Goal: Transaction & Acquisition: Purchase product/service

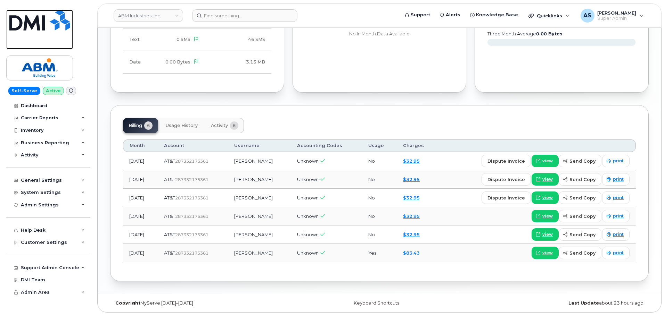
drag, startPoint x: 0, startPoint y: 0, endPoint x: 64, endPoint y: 3, distance: 64.0
click at [51, 18] on img at bounding box center [39, 20] width 61 height 21
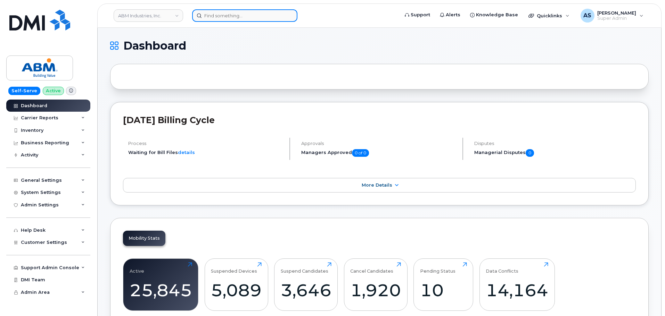
click at [247, 16] on input at bounding box center [244, 15] width 105 height 13
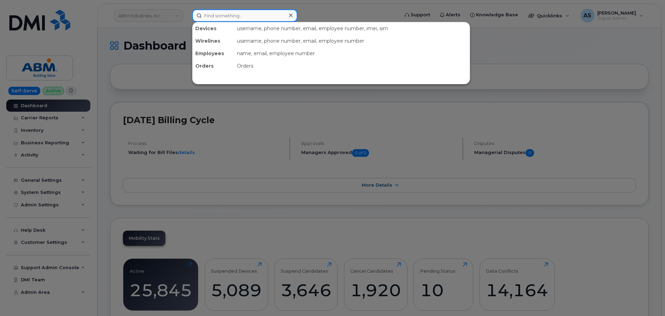
paste input "[PERSON_NAME]"
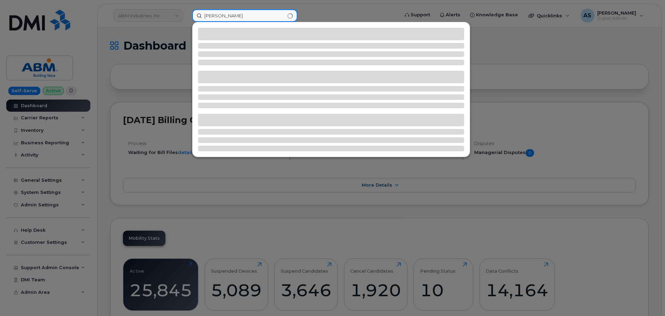
type input "[PERSON_NAME]"
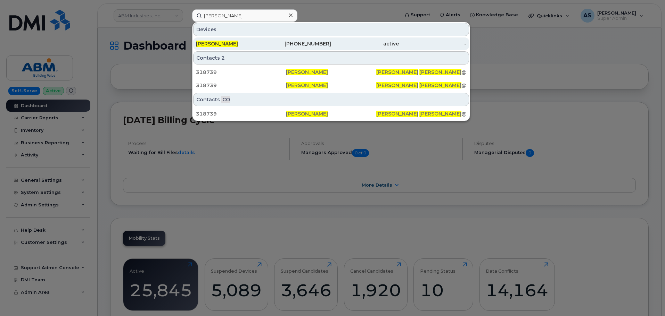
click at [245, 46] on div "[PERSON_NAME]" at bounding box center [230, 43] width 68 height 7
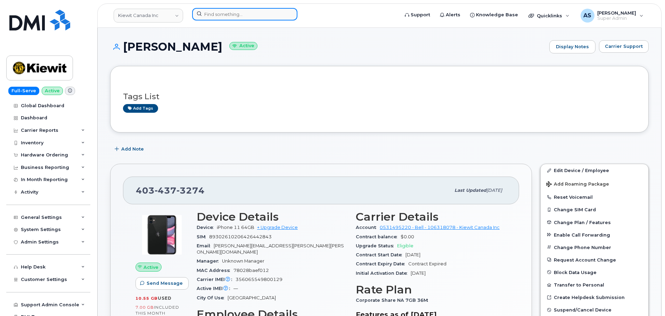
click at [223, 11] on input at bounding box center [244, 14] width 105 height 13
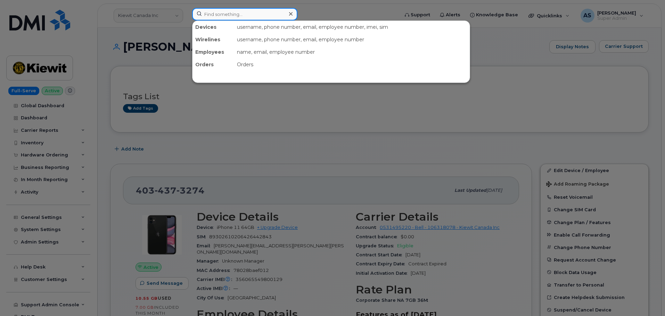
paste input "[PERSON_NAME]"
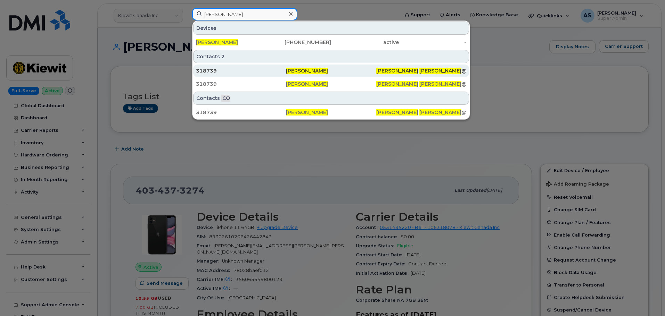
type input "[PERSON_NAME]"
click at [252, 68] on div "318739" at bounding box center [241, 70] width 90 height 7
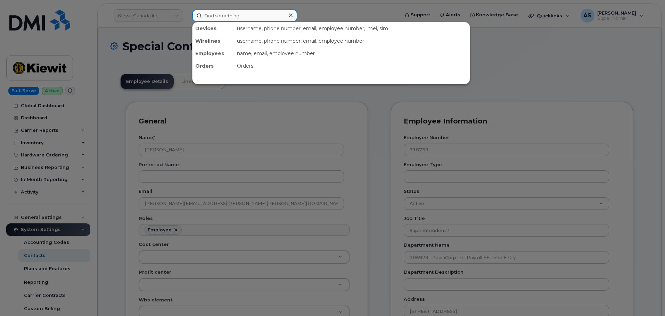
click at [237, 11] on input at bounding box center [244, 15] width 105 height 13
paste input "4034373274"
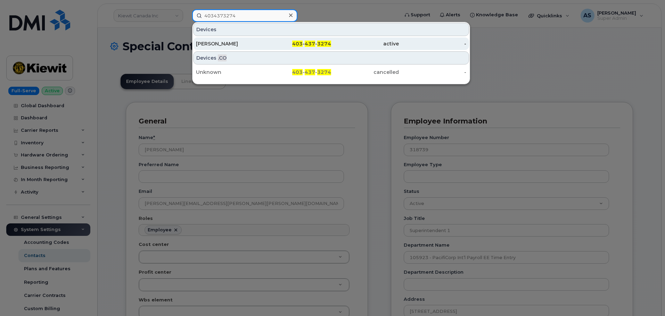
type input "4034373274"
click at [247, 46] on div "[PERSON_NAME]" at bounding box center [230, 43] width 68 height 7
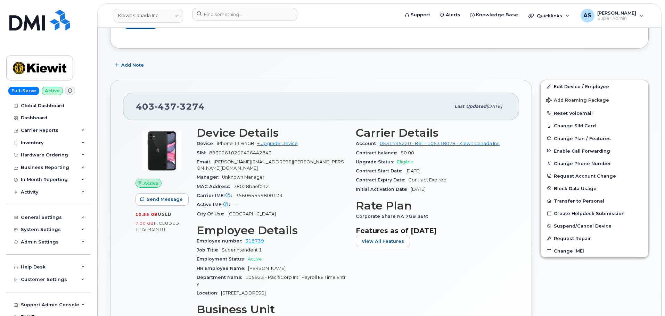
scroll to position [104, 0]
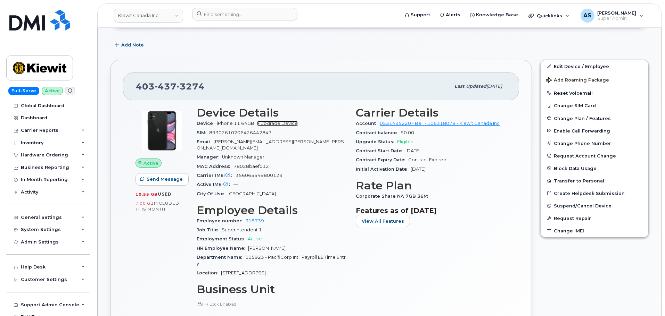
click at [277, 122] on link "+ Upgrade Device" at bounding box center [277, 123] width 41 height 5
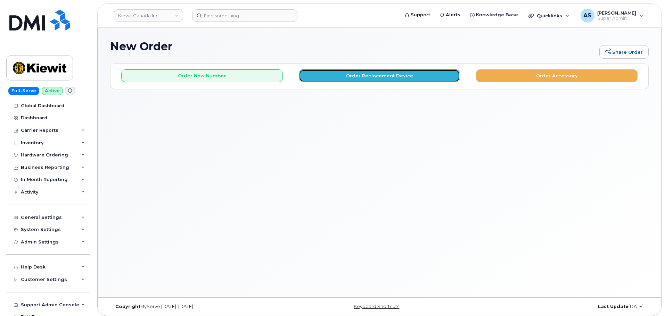
click at [337, 79] on button "Order Replacement Device" at bounding box center [380, 75] width 162 height 13
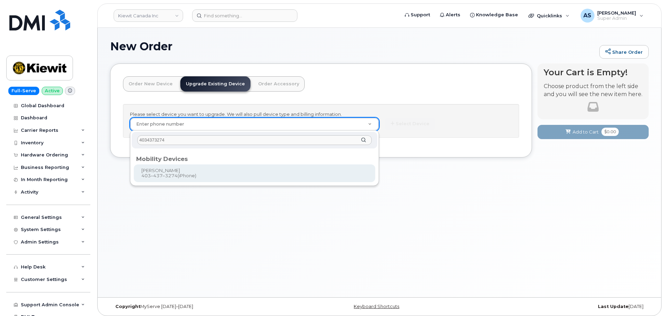
type input "4034373274"
type input "681627"
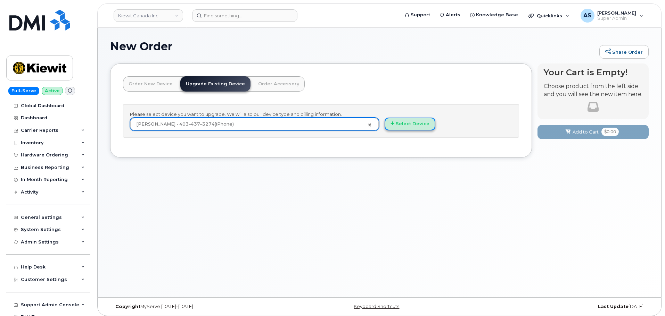
click at [418, 122] on button "Select Device" at bounding box center [409, 124] width 51 height 13
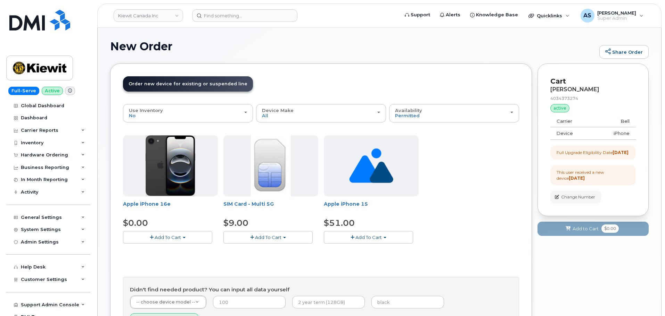
click at [380, 235] on span "Add To Cart" at bounding box center [368, 238] width 26 height 6
click at [183, 259] on div "Apple iPhone 16e $0.00 Add To Cart $0.00 - 3 year upgrade (128GB) SIM Card - Mu…" at bounding box center [321, 236] width 396 height 202
click at [381, 240] on button "Add To Cart" at bounding box center [368, 237] width 89 height 12
click at [387, 258] on link "$51.00 - 3-year upgrade (128GB model)" at bounding box center [378, 259] width 106 height 9
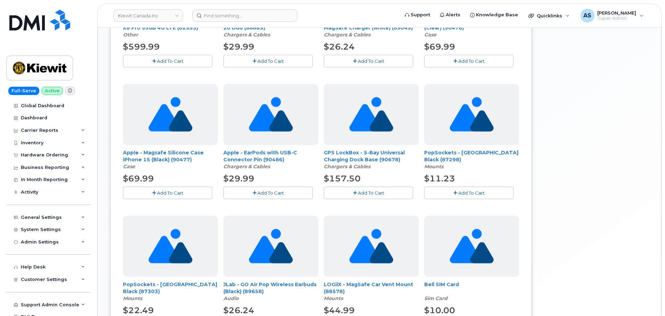
scroll to position [454, 0]
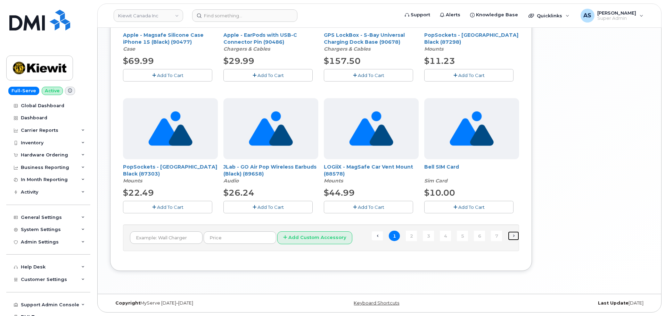
click at [515, 237] on link "Next →" at bounding box center [513, 236] width 11 height 9
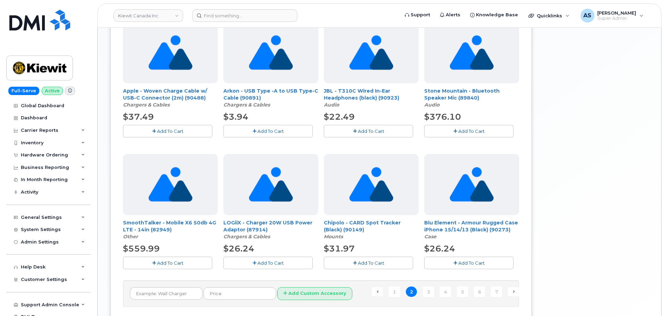
scroll to position [417, 0]
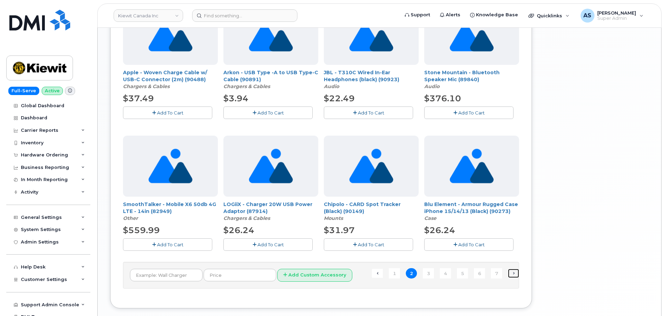
click at [516, 275] on link "Next →" at bounding box center [513, 273] width 11 height 9
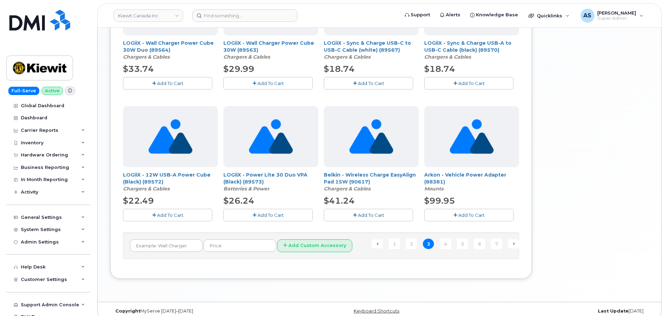
scroll to position [454, 0]
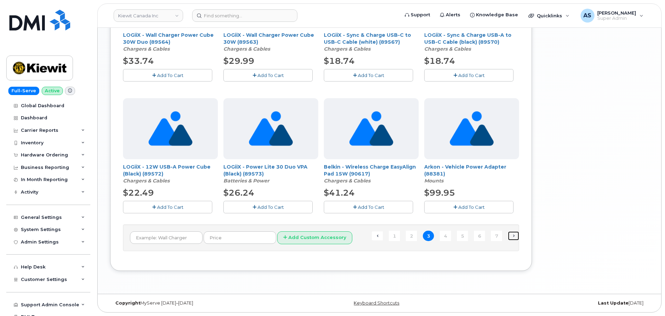
click at [515, 235] on link "Next →" at bounding box center [513, 236] width 11 height 9
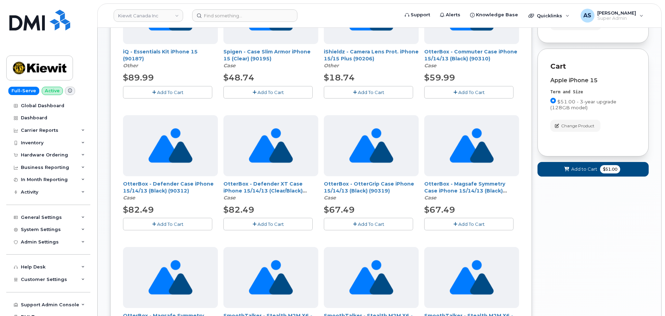
scroll to position [174, 0]
click at [590, 172] on span "Add to Cart" at bounding box center [584, 169] width 26 height 7
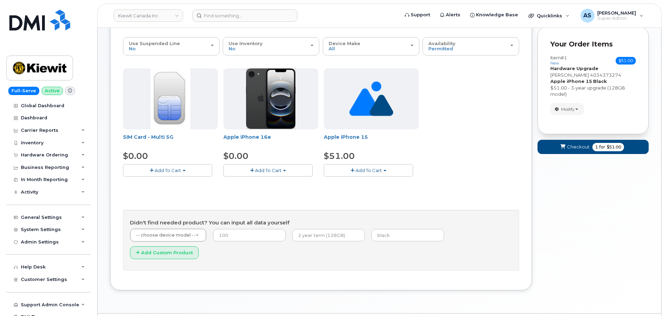
scroll to position [0, 0]
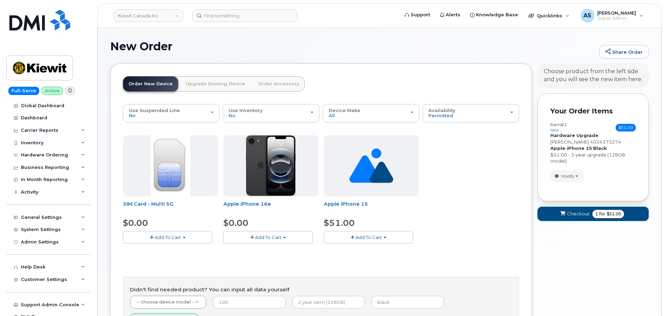
drag, startPoint x: 585, startPoint y: 220, endPoint x: 577, endPoint y: 214, distance: 10.0
click at [578, 215] on button "Checkout 1 for $51.00" at bounding box center [592, 214] width 111 height 14
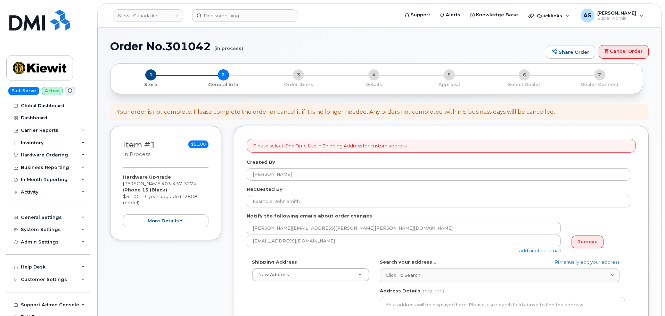
select select
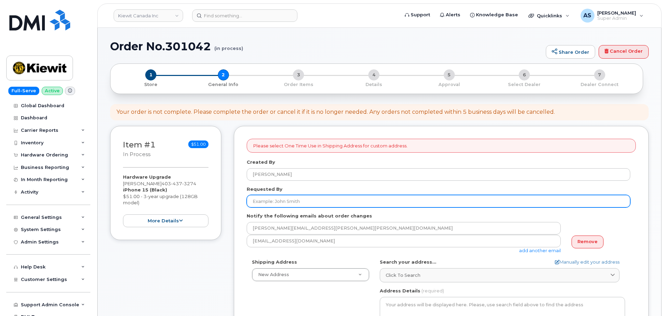
click at [292, 204] on input "Requested By" at bounding box center [438, 201] width 383 height 13
paste input "[PERSON_NAME]"
type input "[PERSON_NAME]"
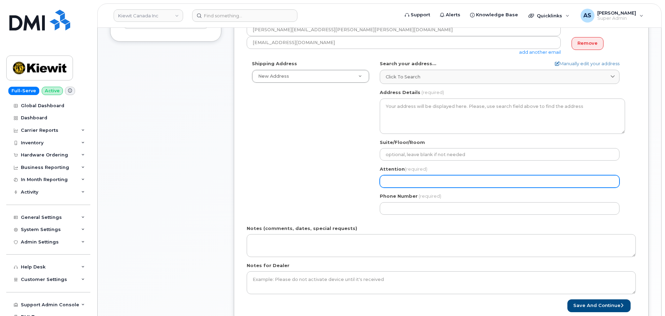
scroll to position [208, 0]
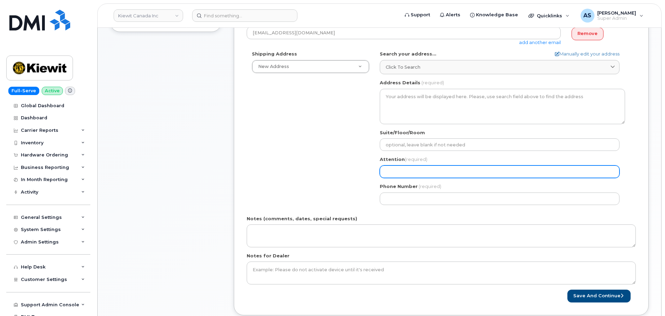
click at [407, 172] on input "Attention (required)" at bounding box center [500, 172] width 240 height 13
paste input "[PERSON_NAME]"
select select
type input "[PERSON_NAME]"
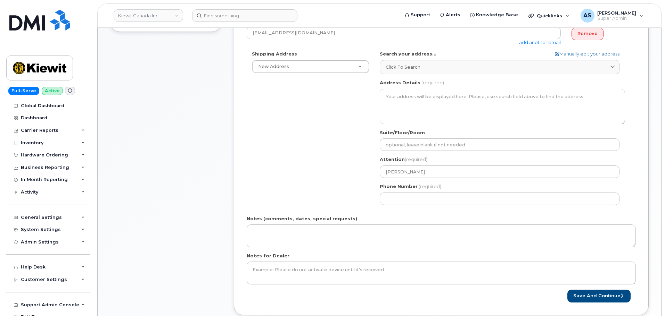
drag, startPoint x: 299, startPoint y: 152, endPoint x: 300, endPoint y: 162, distance: 9.7
click at [298, 149] on div "Shipping Address New Address New Address Beaver Marine Limited Cahill-Ganotec, …" at bounding box center [438, 130] width 383 height 159
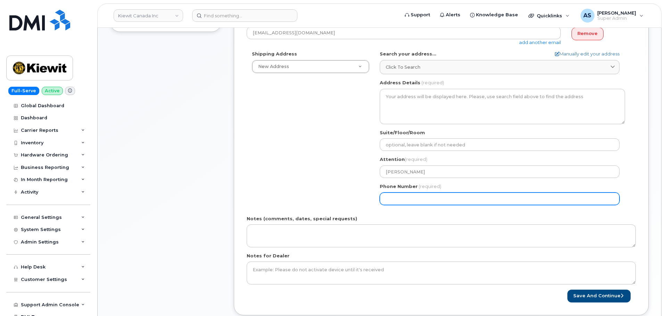
click at [424, 196] on input "Phone Number" at bounding box center [500, 199] width 240 height 13
click at [418, 199] on input "Phone Number" at bounding box center [500, 199] width 240 height 13
paste input "4034373274"
select select
type input "4034373274"
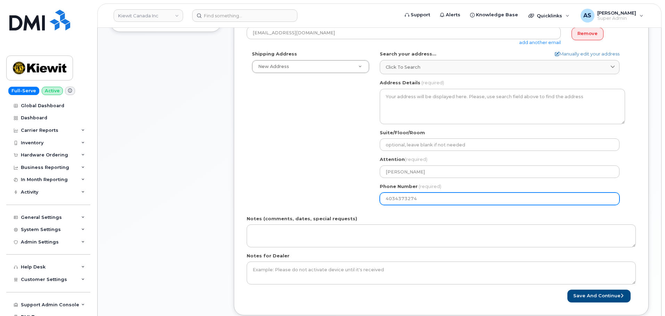
click at [300, 172] on div "Shipping Address New Address New Address Beaver Marine Limited Cahill-Ganotec, …" at bounding box center [438, 130] width 383 height 159
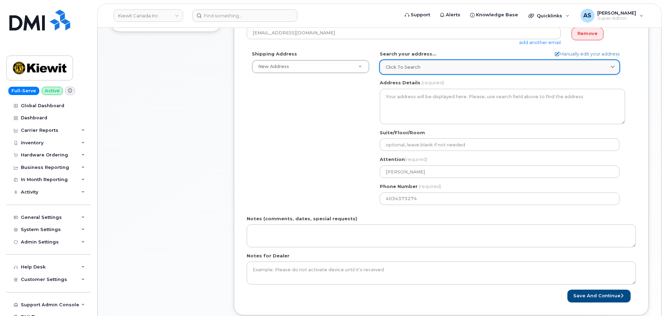
click at [408, 68] on span "Click to search" at bounding box center [403, 67] width 35 height 7
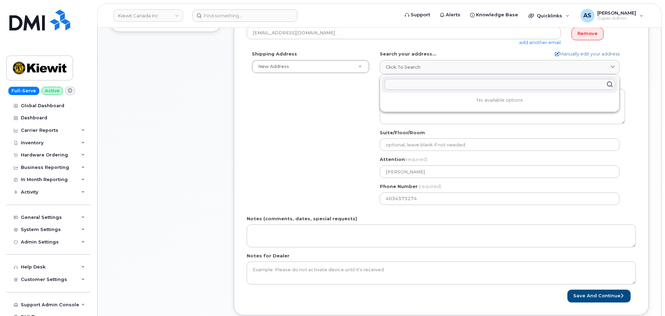
click at [410, 83] on input "text" at bounding box center [499, 84] width 231 height 11
click at [437, 85] on input "text" at bounding box center [499, 84] width 231 height 11
type input "1"
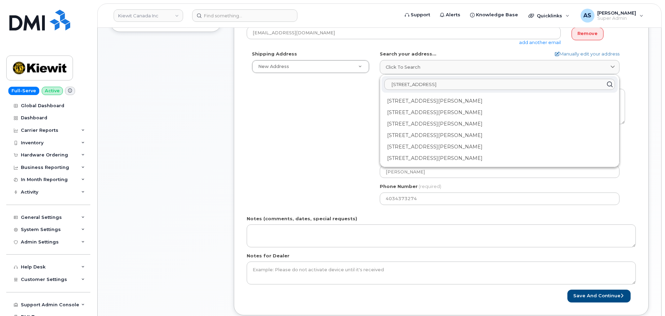
click at [418, 87] on input "1555 e mcadrews rd" at bounding box center [499, 84] width 231 height 11
type input "1555 e mcandrews rd"
click at [394, 84] on input "1555 e mcandrews rd" at bounding box center [499, 84] width 231 height 11
drag, startPoint x: 445, startPoint y: 85, endPoint x: 292, endPoint y: 91, distance: 152.6
click at [297, 94] on div "Shipping Address New Address New Address Beaver Marine Limited Cahill-Ganotec, …" at bounding box center [438, 130] width 383 height 159
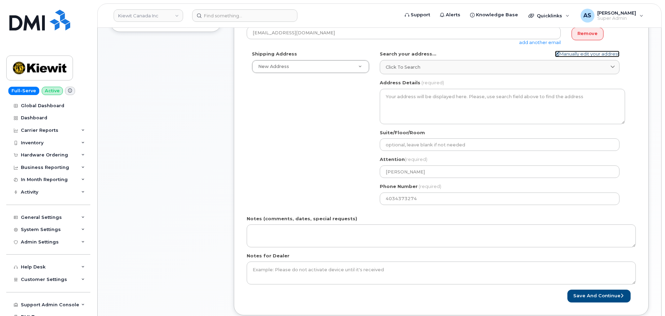
click at [586, 53] on link "Manually edit your address" at bounding box center [587, 54] width 65 height 7
select select
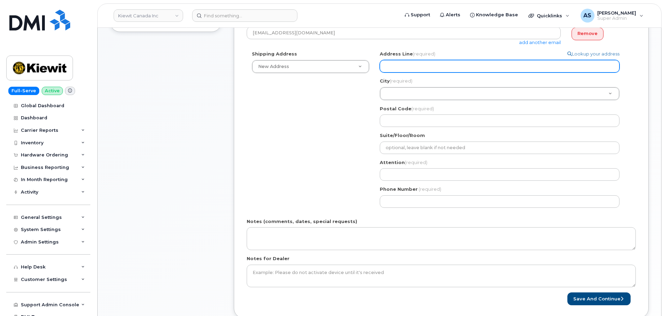
click at [410, 64] on input "Address Line (required)" at bounding box center [500, 66] width 240 height 13
paste input "4034373274"
select select
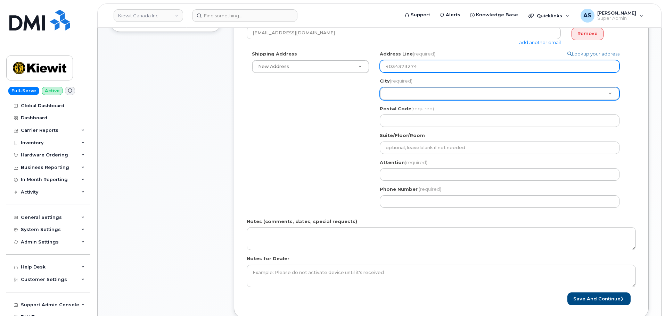
type input "4034373274"
drag, startPoint x: 427, startPoint y: 69, endPoint x: 423, endPoint y: 67, distance: 4.2
drag, startPoint x: 423, startPoint y: 67, endPoint x: 331, endPoint y: 70, distance: 92.4
click at [331, 70] on div "Shipping Address New Address New Address Beaver Marine Limited Cahill-Ganotec, …" at bounding box center [438, 132] width 383 height 162
select select
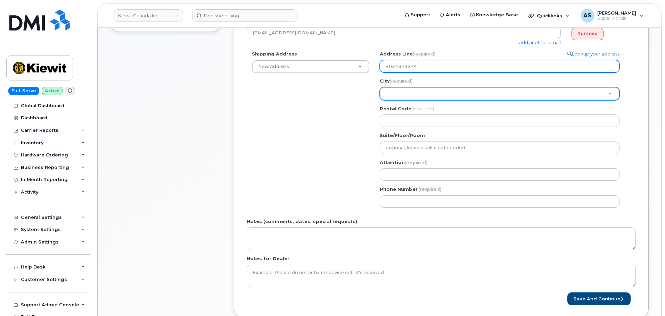
type input "1"
select select
type input "15"
select select
type input "155"
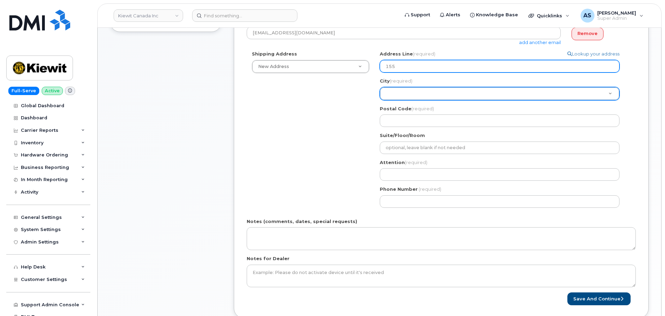
select select
type input "1554"
select select
type input "15545"
select select
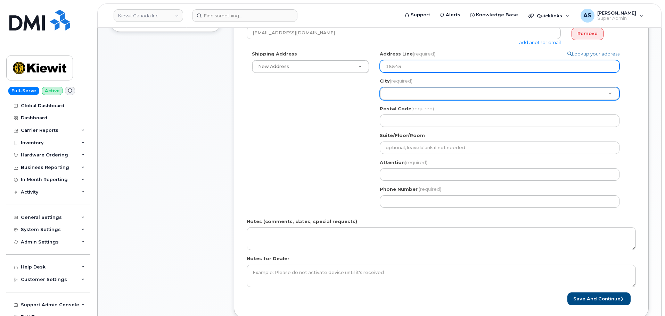
type input "1554"
select select
type input "155"
select select
type input "1555"
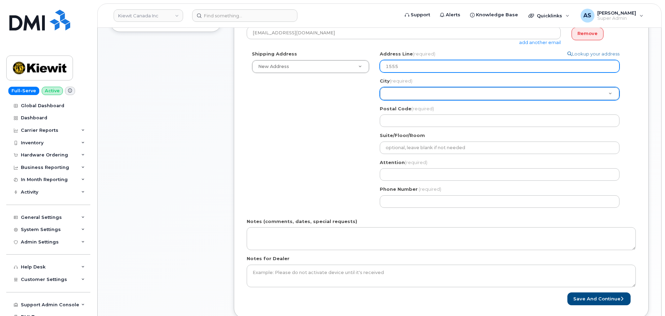
select select
type input "1555 e"
select select
type input "1555 e m"
select select
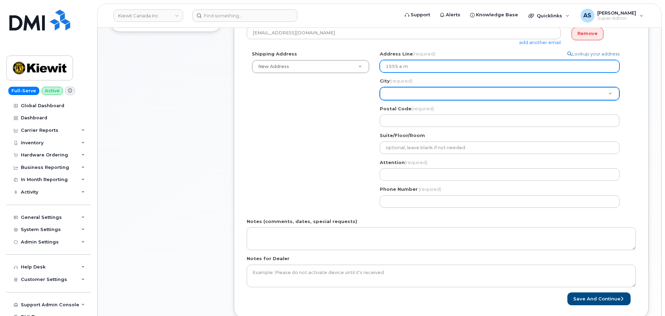
type input "1555 e mc"
select select
type input "1555 e mca"
select select
type input "1555 e mcan"
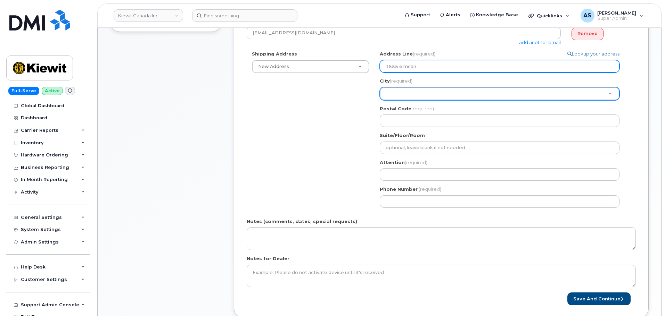
select select
type input "1555 e mcand"
select select
type input "1555 e mcandr"
select select
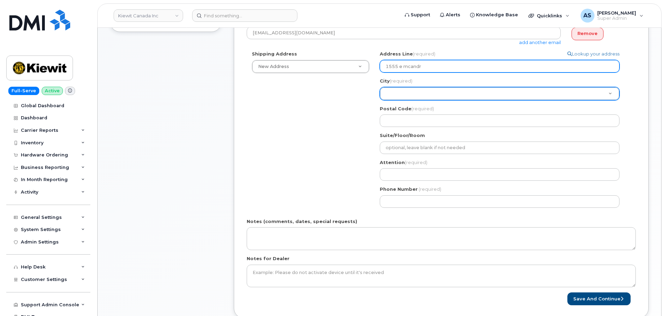
type input "1555 e mcandre"
select select
type input "1555 e mcandrew"
select select
type input "1555 e mcandrews"
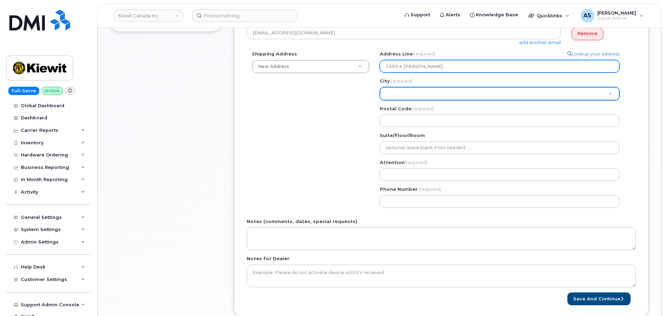
select select
type input "1555 e mcandrews r"
select select
type input "1555 e mcandrews rd"
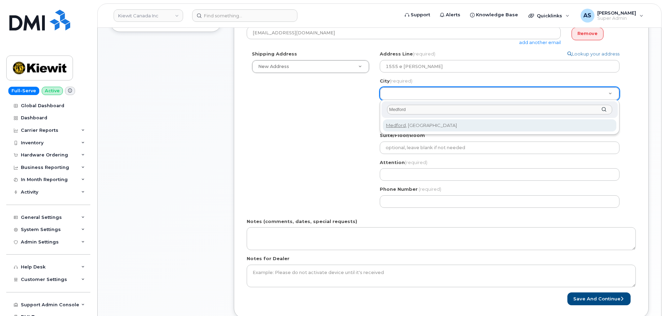
type input "Medford"
select select
type input "1799"
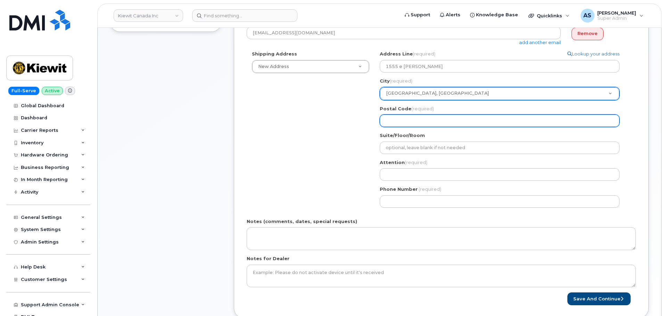
click at [423, 123] on input "Postal Code (required)" at bounding box center [500, 121] width 240 height 13
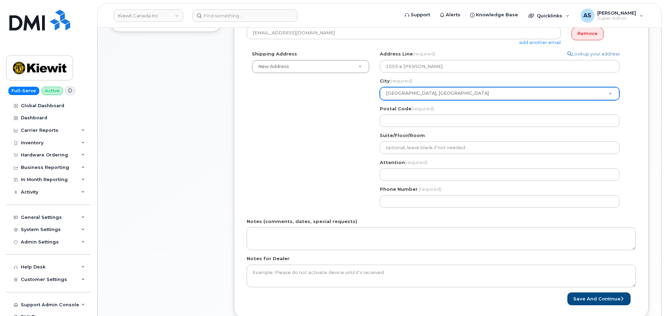
drag, startPoint x: 326, startPoint y: 132, endPoint x: 424, endPoint y: 105, distance: 101.7
click at [338, 121] on div "Shipping Address New Address New Address Beaver Marine Limited Cahill-Ganotec, …" at bounding box center [438, 132] width 383 height 162
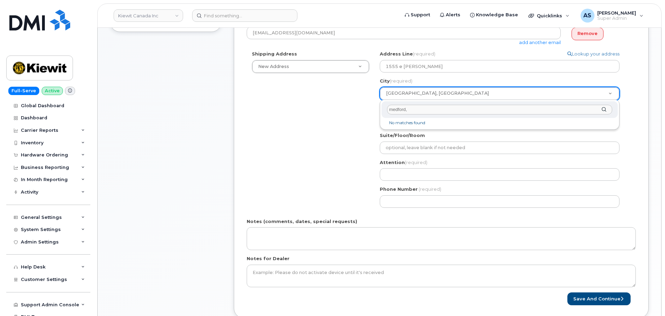
type input "medford"
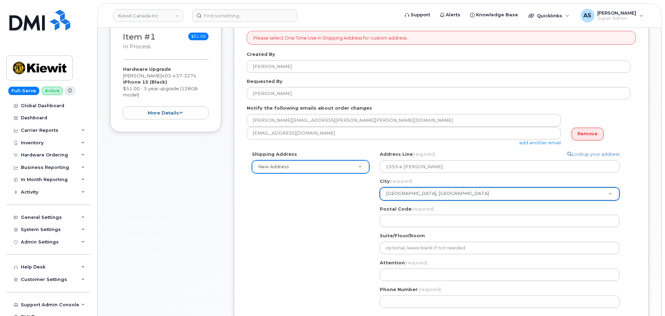
scroll to position [104, 0]
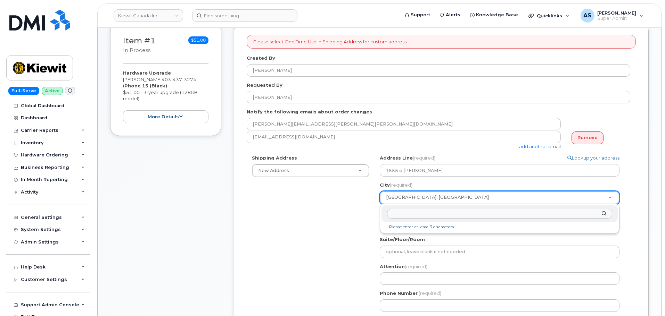
drag, startPoint x: 456, startPoint y: 196, endPoint x: 309, endPoint y: 200, distance: 147.3
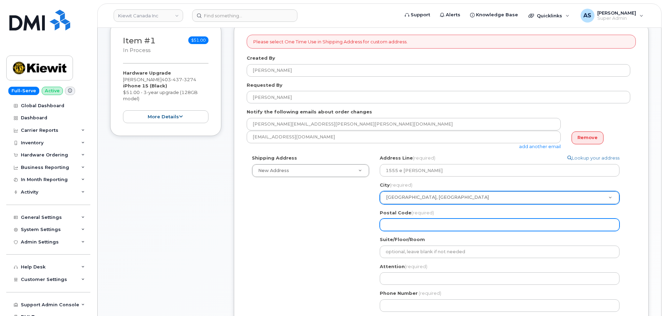
click at [413, 225] on input "Postal Code (required)" at bounding box center [500, 225] width 240 height 13
select select
type input "9"
select select
type input "97"
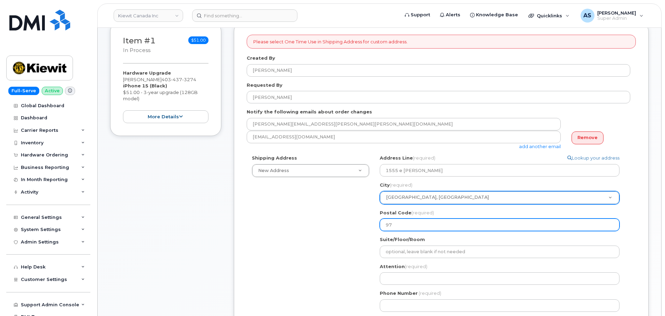
select select
type input "975"
select select
type input "9750"
select select
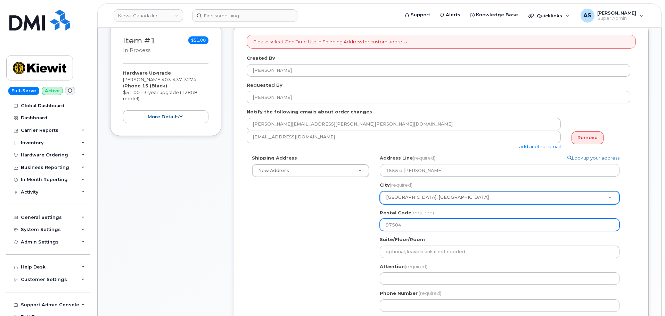
type input "97504"
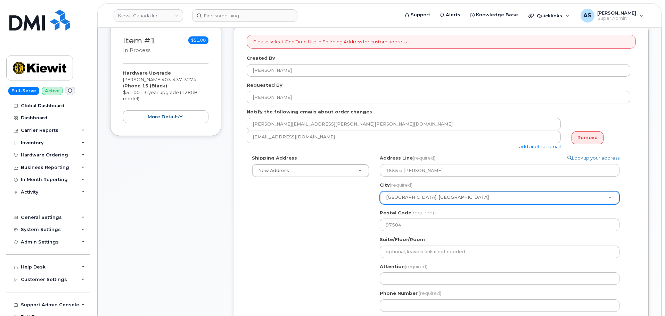
click at [338, 219] on div "Shipping Address New Address New Address Beaver Marine Limited Cahill-Ganotec, …" at bounding box center [438, 236] width 383 height 162
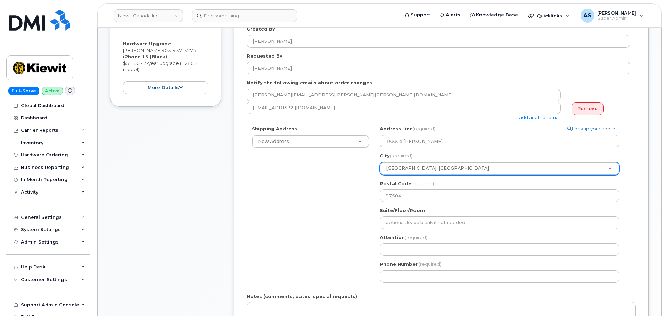
scroll to position [174, 0]
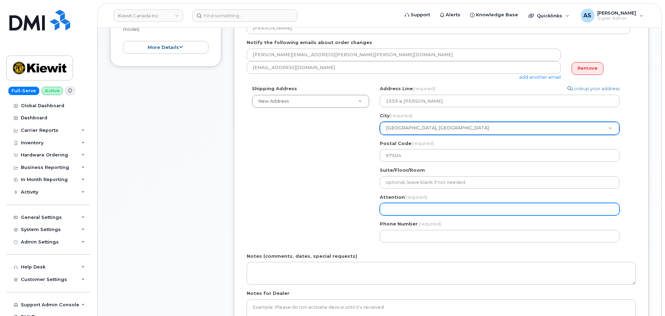
click at [412, 209] on input "Attention (required)" at bounding box center [500, 209] width 240 height 13
drag, startPoint x: 407, startPoint y: 209, endPoint x: 397, endPoint y: 211, distance: 10.4
click at [406, 208] on input "Attention (required)" at bounding box center [500, 209] width 240 height 13
paste input "[PERSON_NAME]"
select select
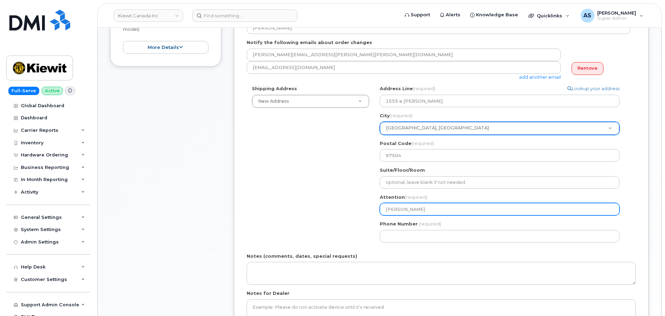
type input "[PERSON_NAME]"
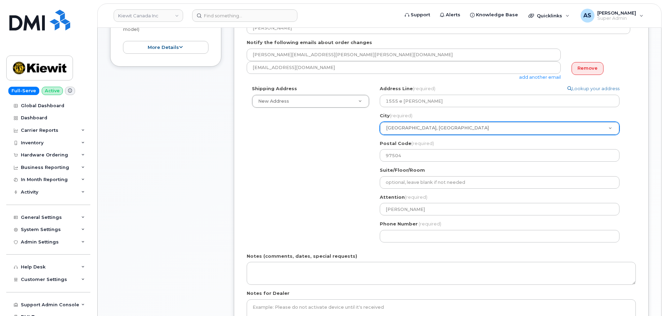
click at [304, 190] on div "Shipping Address New Address New Address Beaver Marine Limited Cahill-Ganotec, …" at bounding box center [438, 166] width 383 height 162
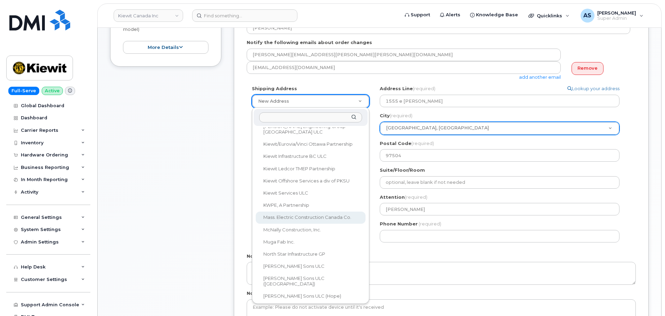
scroll to position [347, 0]
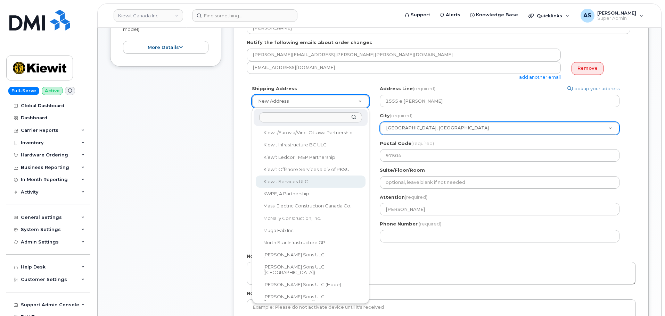
select select
type textarea "310-4350 Still Creek Dr Burnaby British Columbia V5C 0G5"
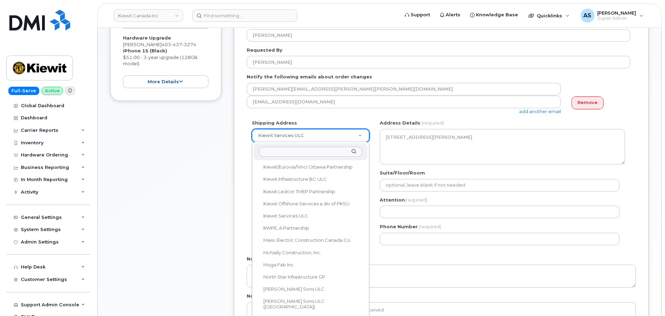
scroll to position [139, 0]
select select
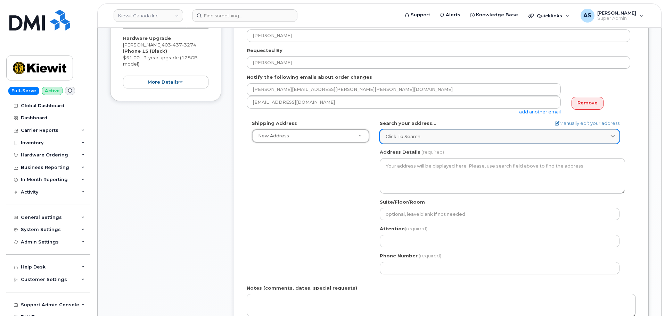
click at [435, 137] on div "Click to search" at bounding box center [500, 136] width 228 height 7
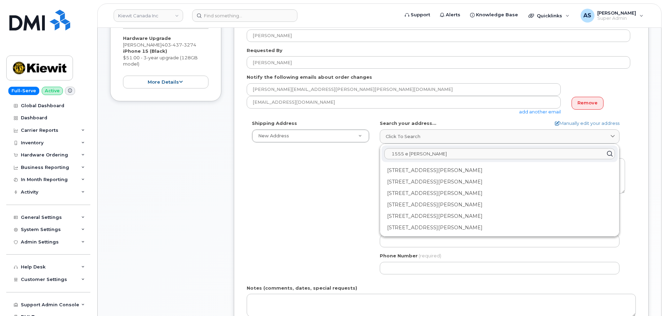
drag, startPoint x: 484, startPoint y: 121, endPoint x: 509, endPoint y: 111, distance: 26.8
click at [483, 121] on div "Search your address... Manually edit your address Click to search 1555 e mcandr…" at bounding box center [502, 132] width 245 height 24
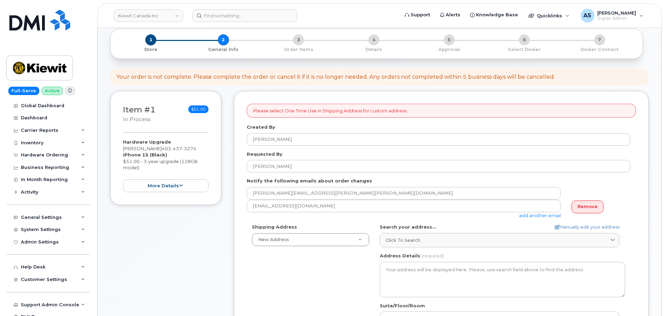
scroll to position [35, 0]
click at [599, 228] on link "Manually edit your address" at bounding box center [587, 227] width 65 height 7
select select
type input "1555 e mcandrews rd"
type input "1799"
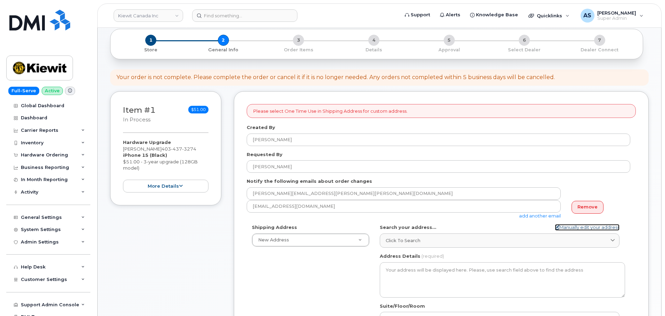
type input "97504"
type input "[PERSON_NAME]"
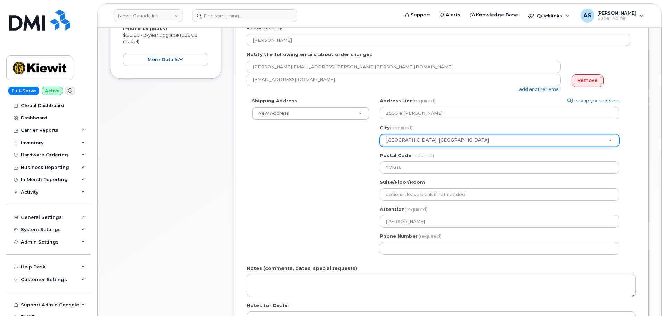
scroll to position [174, 0]
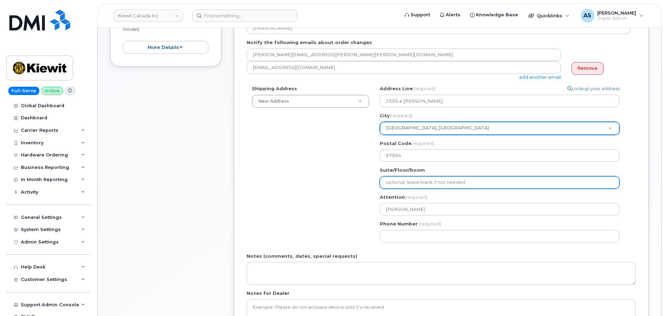
drag, startPoint x: 420, startPoint y: 184, endPoint x: 405, endPoint y: 182, distance: 14.7
click at [416, 182] on input "Suite/Floor/Room" at bounding box center [500, 182] width 240 height 13
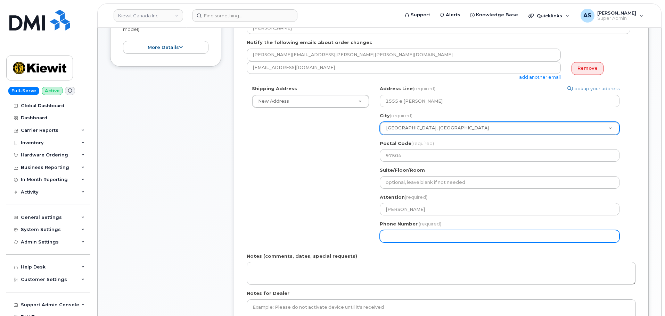
click at [405, 234] on input "Phone Number" at bounding box center [500, 236] width 240 height 13
paste input "4034373274"
select select
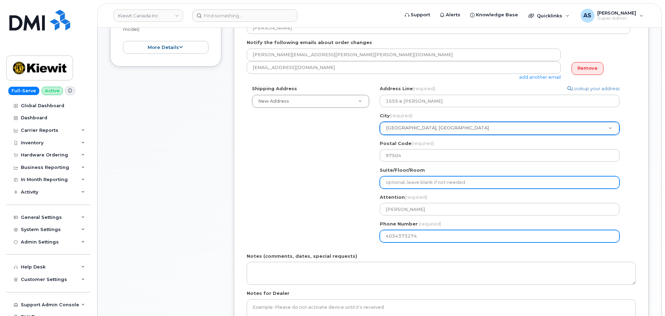
type input "4034373274"
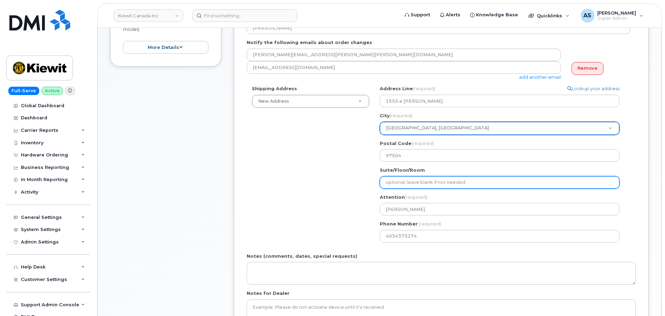
click at [415, 179] on input "Suite/Floor/Room" at bounding box center [500, 182] width 240 height 13
type input "Ste 100"
select select
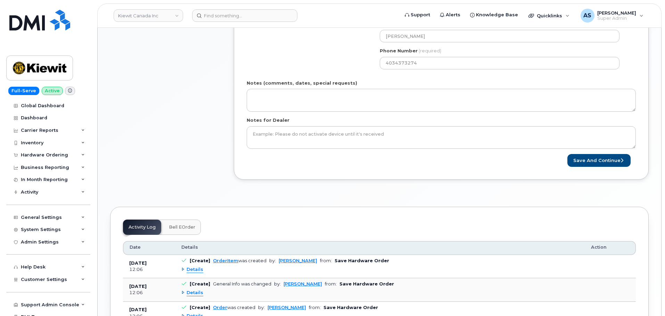
scroll to position [347, 0]
click at [613, 162] on button "Save and Continue" at bounding box center [598, 160] width 63 height 13
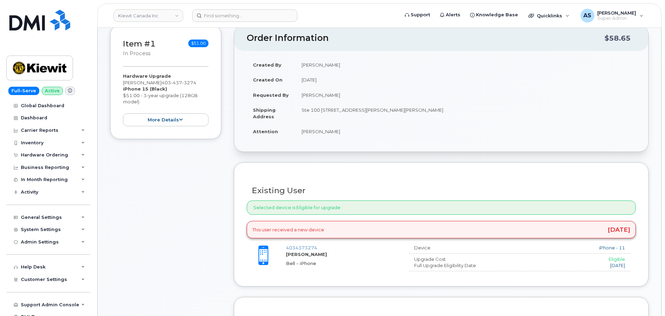
scroll to position [104, 0]
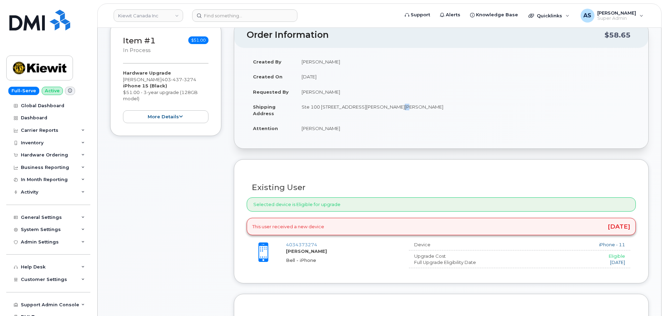
drag, startPoint x: 398, startPoint y: 107, endPoint x: 393, endPoint y: 110, distance: 6.1
click at [393, 110] on td "Ste 100 [STREET_ADDRESS][PERSON_NAME][PERSON_NAME]" at bounding box center [465, 110] width 340 height 22
click at [407, 107] on td "Ste 100 [STREET_ADDRESS][PERSON_NAME][PERSON_NAME]" at bounding box center [465, 110] width 340 height 22
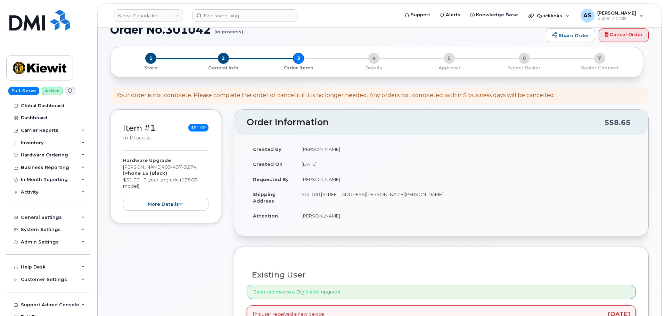
scroll to position [0, 0]
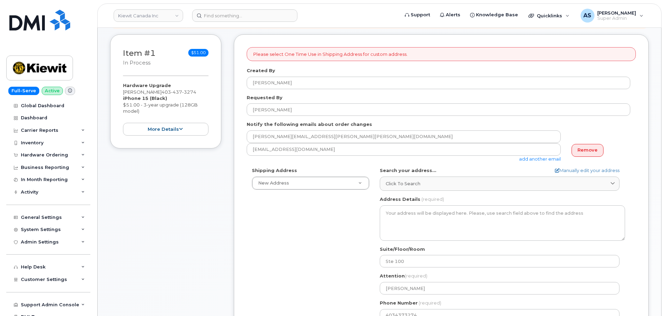
scroll to position [139, 0]
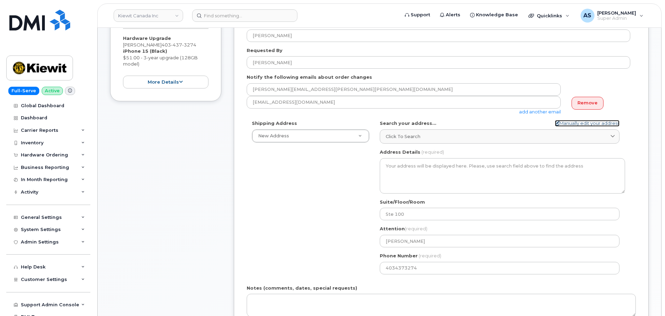
click at [595, 121] on link "Manually edit your address" at bounding box center [587, 123] width 65 height 7
select select
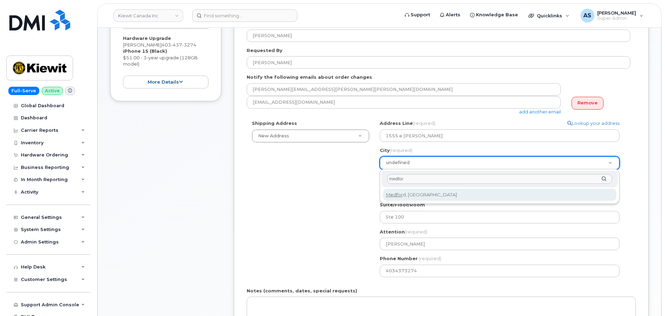
type input "medford"
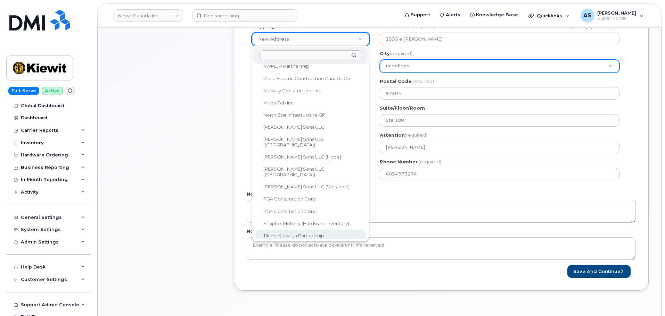
scroll to position [208, 0]
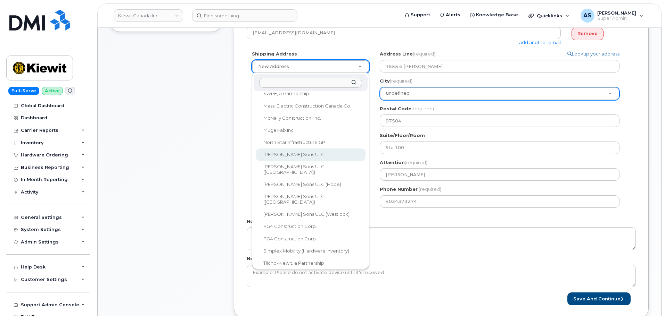
select select
type textarea "1-1425 North Service Rd E Oakville Ontario L6H 1A7"
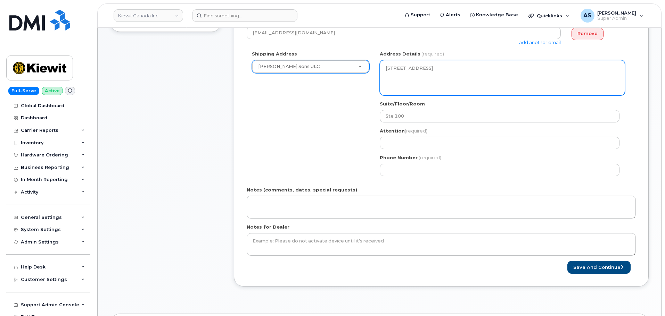
drag, startPoint x: 430, startPoint y: 65, endPoint x: 356, endPoint y: 46, distance: 75.6
click at [355, 44] on form "Please select One Time Use in Shipping Address for custom address. Created By A…" at bounding box center [441, 103] width 389 height 344
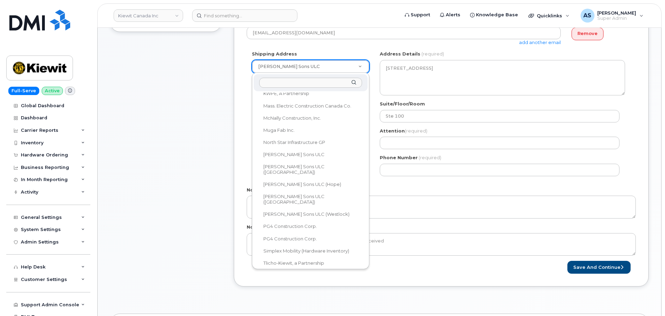
select select "1555 e mcandrews rd"
type input "1555 e mcandrews rd"
type input "97504"
type input "Dylan Jorgenson"
type input "4034373274"
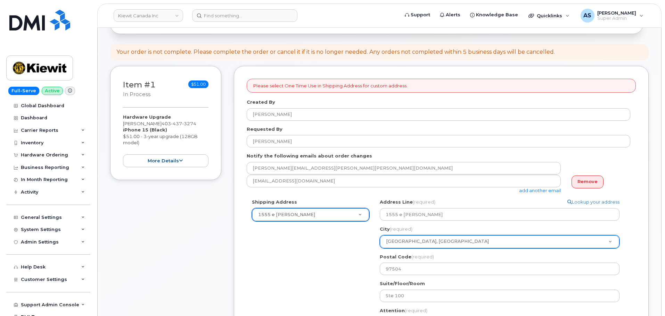
scroll to position [139, 0]
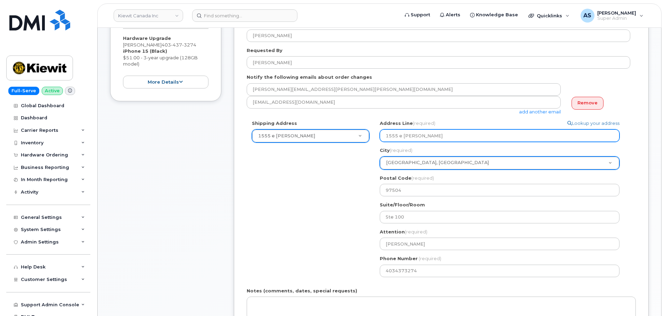
drag, startPoint x: 447, startPoint y: 139, endPoint x: 350, endPoint y: 124, distance: 97.4
click at [350, 124] on div "Shipping Address 1555 e mcandrews rd New Address 1555 e mcandrews rd Beaver Mar…" at bounding box center [438, 201] width 383 height 162
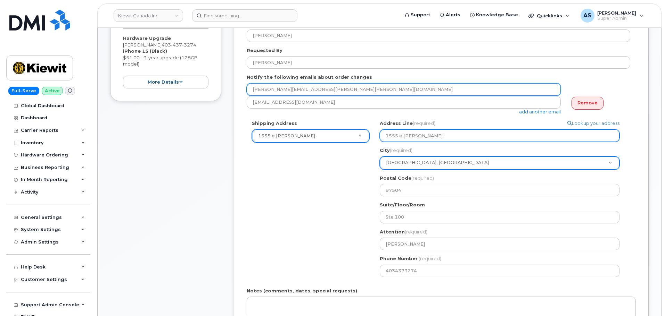
select select
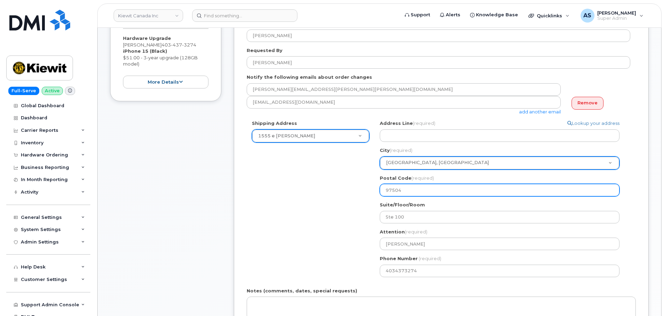
drag, startPoint x: 421, startPoint y: 197, endPoint x: 305, endPoint y: 189, distance: 115.5
click at [305, 189] on div "Shipping Address 1555 e mcandrews rd New Address 1555 e mcandrews rd Beaver Mar…" at bounding box center [438, 201] width 383 height 162
select select
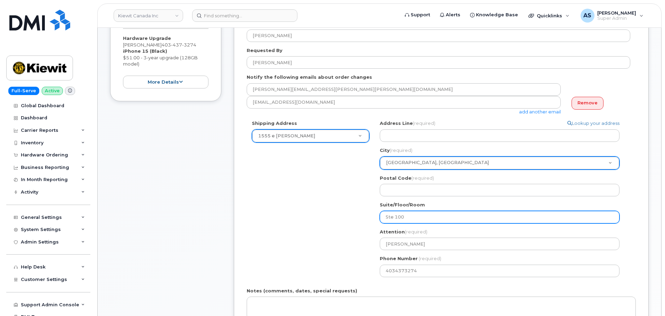
drag, startPoint x: 413, startPoint y: 220, endPoint x: 297, endPoint y: 215, distance: 115.4
click at [310, 219] on div "Shipping Address 1555 e mcandrews rd New Address 1555 e mcandrews rd Beaver Mar…" at bounding box center [438, 201] width 383 height 162
select select
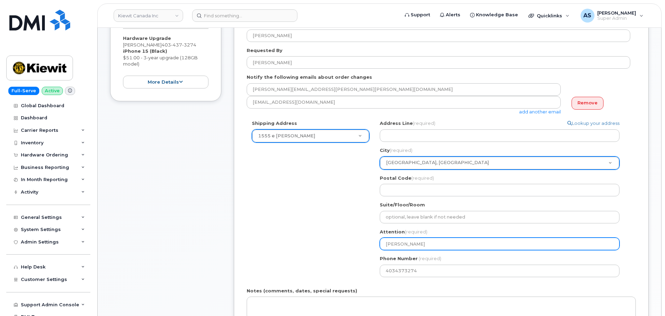
drag, startPoint x: 433, startPoint y: 243, endPoint x: 325, endPoint y: 233, distance: 108.1
click at [325, 233] on div "Shipping Address 1555 e mcandrews rd New Address 1555 e mcandrews rd Beaver Mar…" at bounding box center [438, 201] width 383 height 162
select select
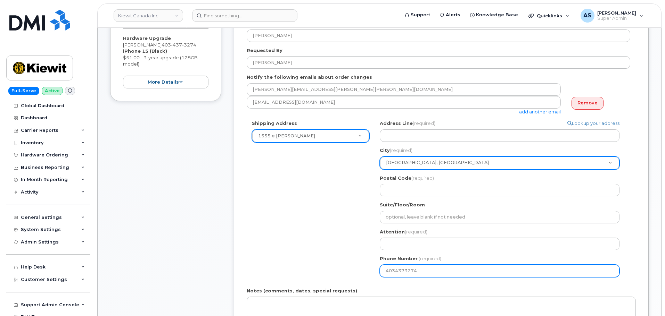
drag, startPoint x: 421, startPoint y: 273, endPoint x: 198, endPoint y: 288, distance: 223.4
click at [195, 288] on div "Item #1 in process $51.00 Hardware Upgrade Dylan Jorgenson 403 437 3274 iPhone …" at bounding box center [379, 192] width 538 height 411
select select
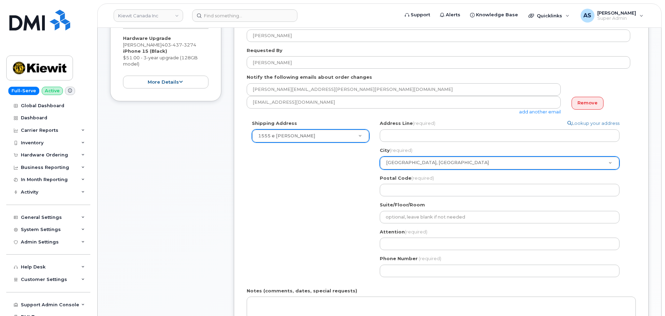
click at [304, 229] on div "Shipping Address 1555 e mcandrews rd New Address 1555 e mcandrews rd Beaver Mar…" at bounding box center [438, 201] width 383 height 162
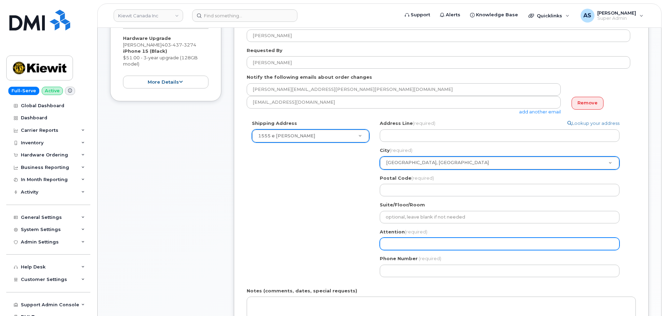
click at [406, 246] on input "Attention (required)" at bounding box center [500, 244] width 240 height 13
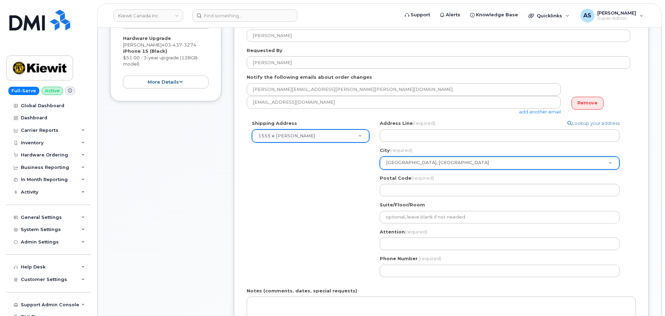
click at [450, 252] on div "Search your address... Manually edit your address Click to search No available …" at bounding box center [502, 201] width 256 height 162
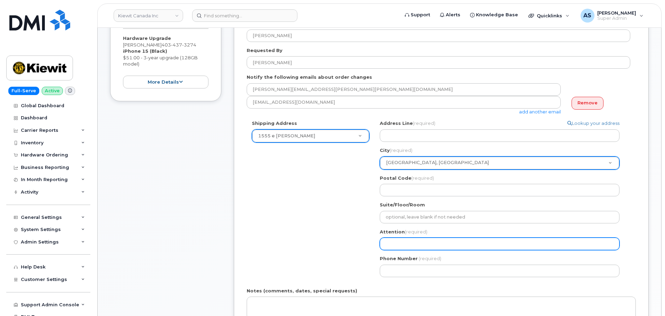
click at [453, 248] on input "Attention (required)" at bounding box center [500, 244] width 240 height 13
click at [406, 245] on input "Attention (required)" at bounding box center [500, 244] width 240 height 13
paste input "Dylan Jorgenson"
select select
type input "Dylan Jorgenson"
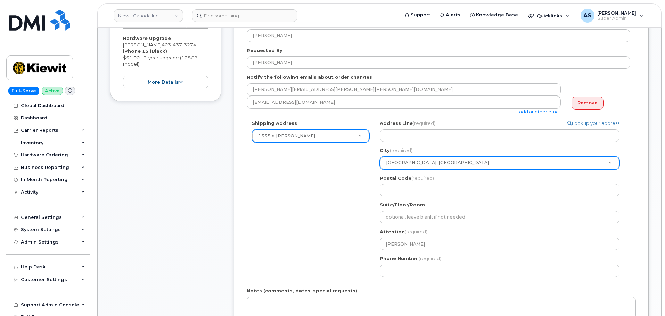
click at [326, 215] on div "Shipping Address 1555 e mcandrews rd New Address 1555 e mcandrews rd Beaver Mar…" at bounding box center [438, 201] width 383 height 162
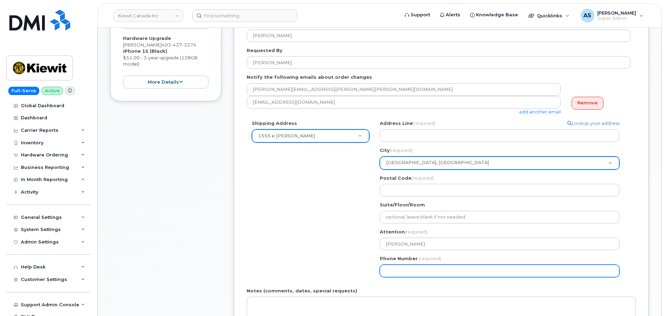
click at [400, 270] on input "Phone Number" at bounding box center [500, 271] width 240 height 13
paste input "4034373274"
select select
type input "4034373274"
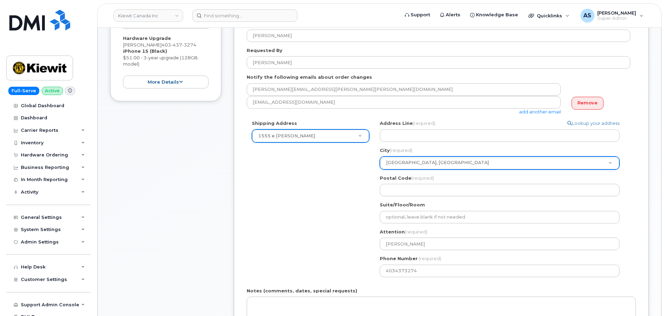
click at [315, 209] on div "Shipping Address 1555 e mcandrews rd New Address 1555 e mcandrews rd Beaver Mar…" at bounding box center [438, 201] width 383 height 162
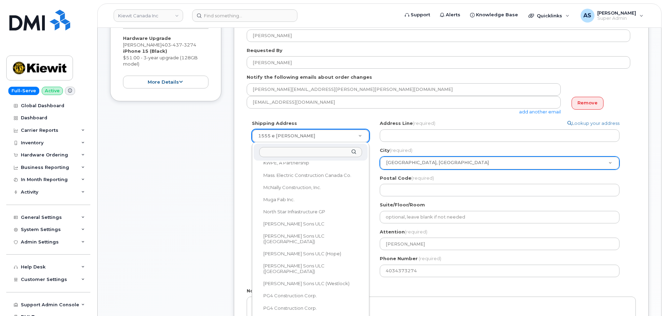
select select
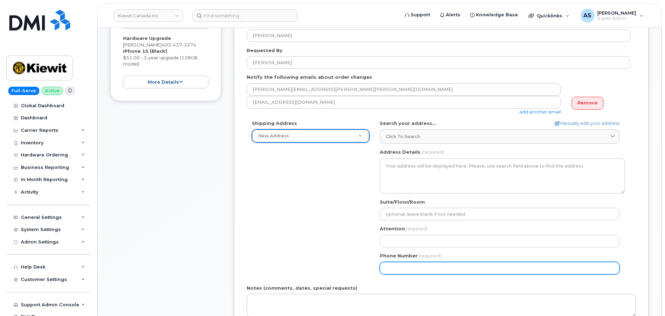
click at [404, 267] on input "Phone Number" at bounding box center [500, 268] width 240 height 13
paste input "4034373274"
select select
type input "4034373274"
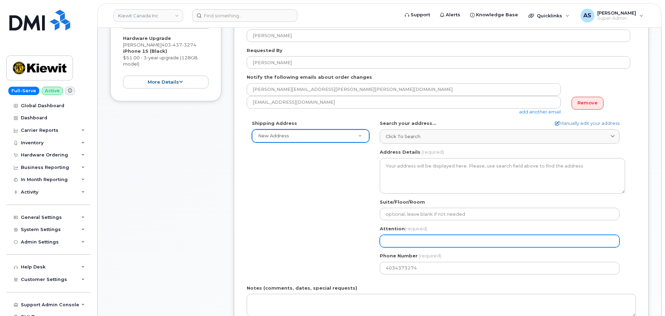
click at [431, 242] on input "Attention (required)" at bounding box center [500, 241] width 240 height 13
paste input "Dylan Jorgenson"
select select
type input "Dylan Jorgenson"
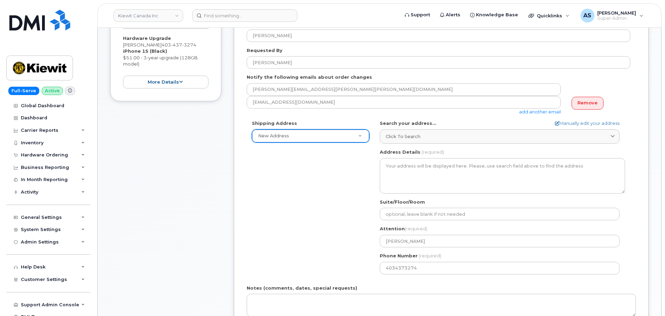
click at [335, 226] on div "Shipping Address New Address New Address 1555 e mcandrews rd Beaver Marine Limi…" at bounding box center [438, 199] width 383 height 159
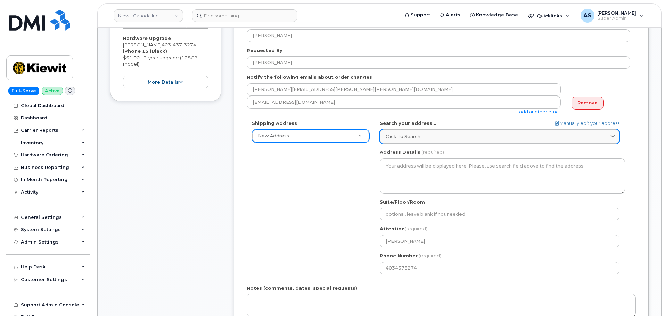
click at [486, 135] on div "Click to search" at bounding box center [500, 136] width 228 height 7
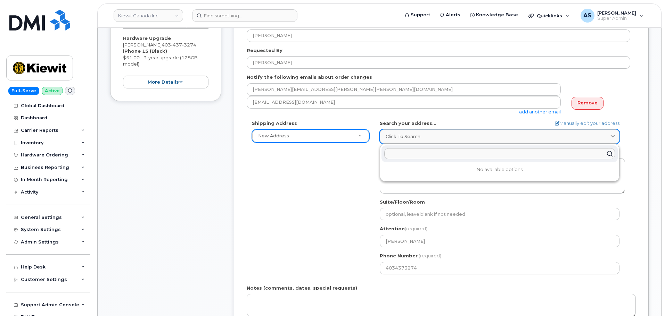
click at [486, 135] on div "Click to search" at bounding box center [500, 136] width 228 height 7
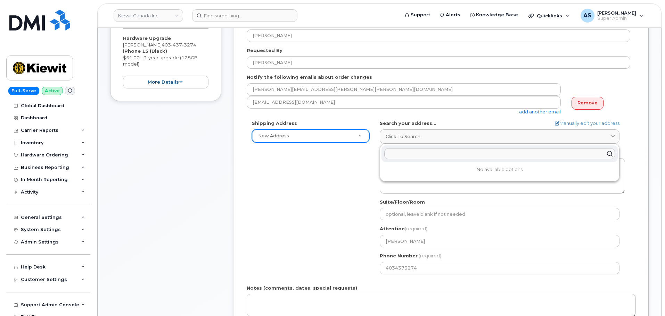
click at [324, 193] on div "Shipping Address New Address New Address 1555 e mcandrews rd Beaver Marine Limi…" at bounding box center [438, 199] width 383 height 159
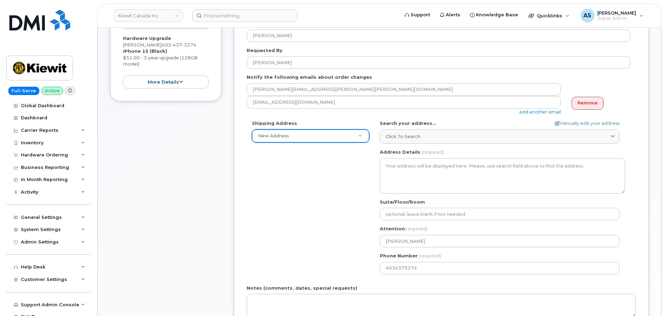
click at [325, 173] on div "Shipping Address New Address New Address 1555 e mcandrews rd Beaver Marine Limi…" at bounding box center [438, 199] width 383 height 159
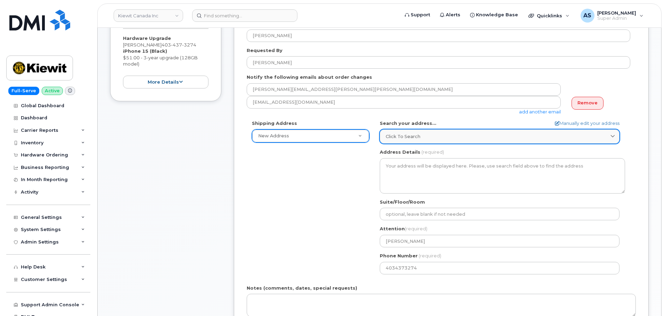
click at [444, 138] on div "Click to search" at bounding box center [500, 136] width 228 height 7
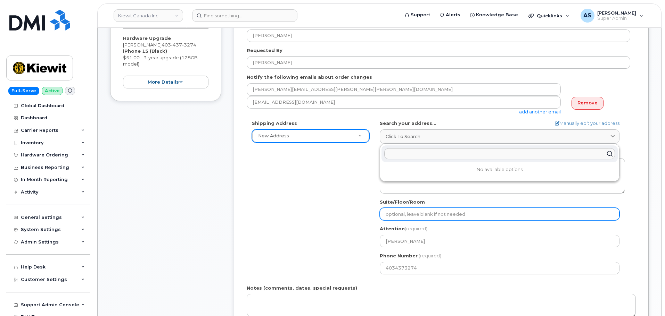
click at [414, 217] on input "Suite/Floor/Room" at bounding box center [500, 214] width 240 height 13
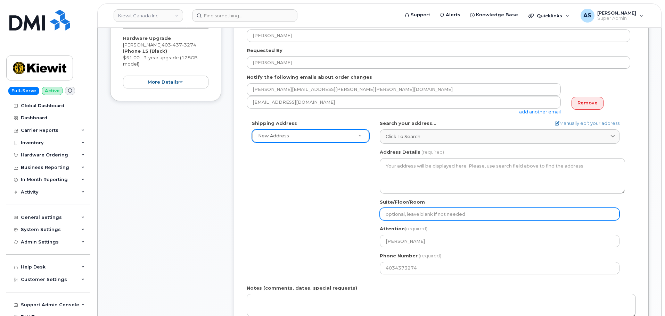
select select
type input "S"
select select
type input "Su"
select select
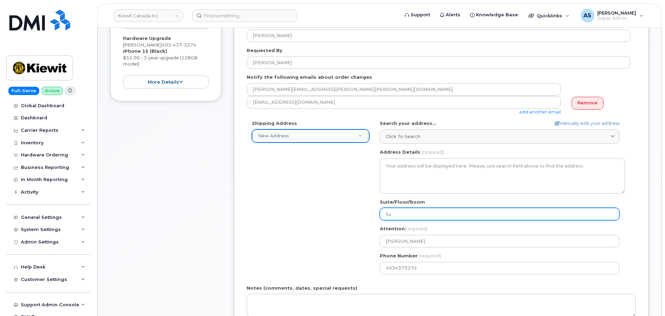
type input "Sui"
select select
type input "Suit"
select select
type input "Suite"
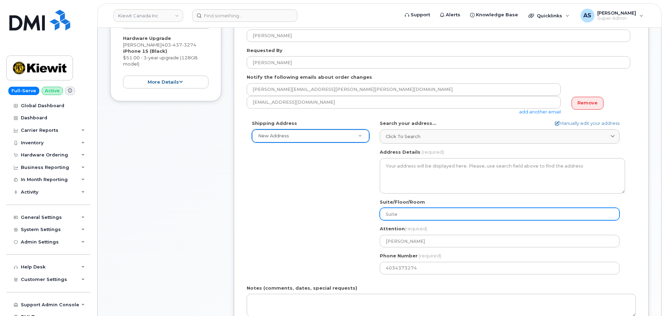
select select
type input "Suite 2"
select select
type input "Suite 20"
select select
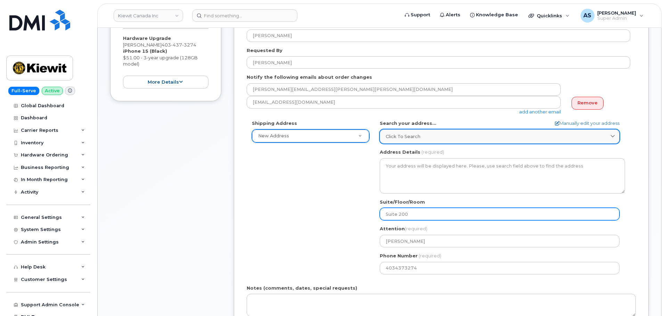
type input "Suite 200"
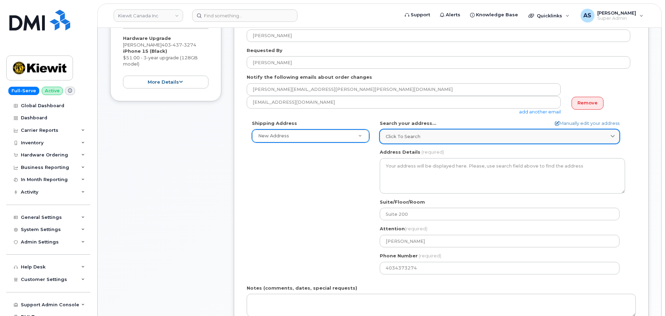
click at [428, 133] on link "Click to search" at bounding box center [500, 137] width 240 height 14
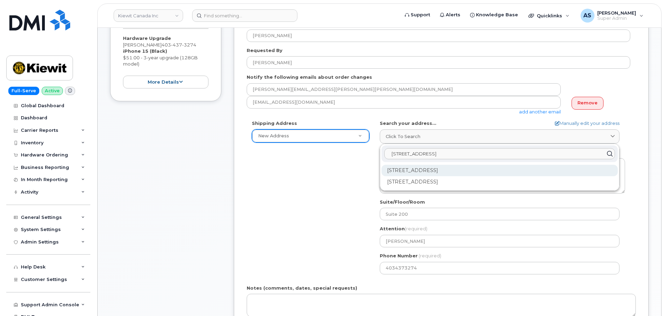
type input "10333 southport rd"
click at [456, 171] on div "10333 Southport Rd SW Calgary AB T2W 3X6" at bounding box center [499, 170] width 236 height 11
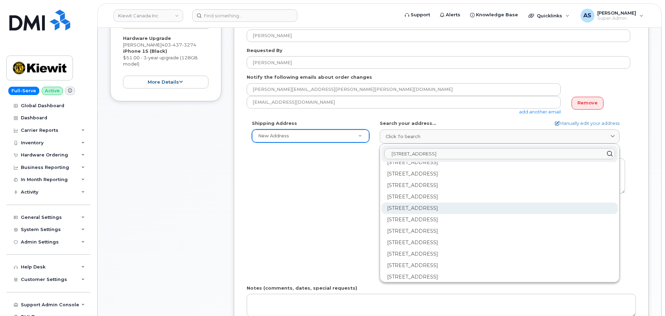
scroll to position [69, 0]
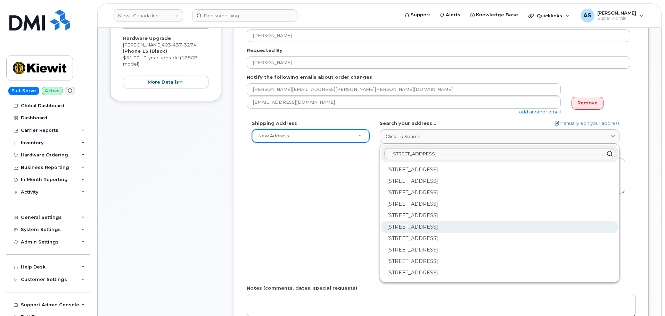
click at [464, 229] on div "200-10333 Southport Rd SW Calgary AB T2W 3X6" at bounding box center [499, 227] width 236 height 11
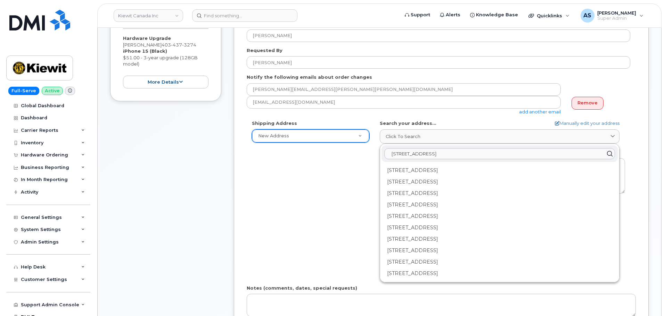
select select
type textarea "200-10333 Southport Rd SW CALGARY AB T2W 3X6 CANADA"
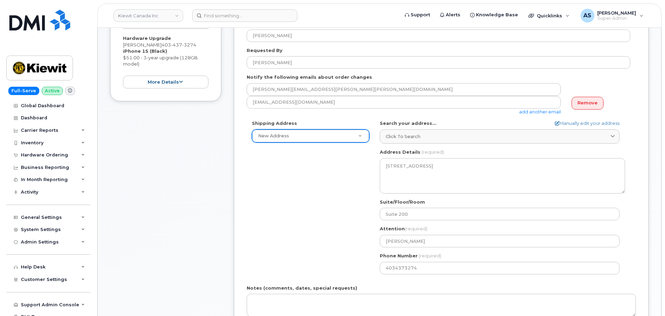
click at [309, 187] on div "Shipping Address New Address New Address 1555 e mcandrews rd Beaver Marine Limi…" at bounding box center [438, 199] width 383 height 159
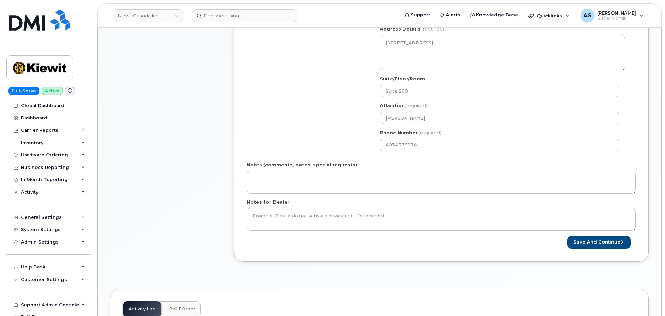
scroll to position [278, 0]
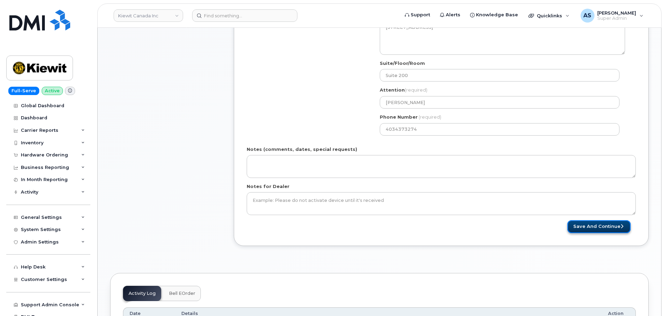
click at [623, 229] on button "Save and Continue" at bounding box center [598, 227] width 63 height 13
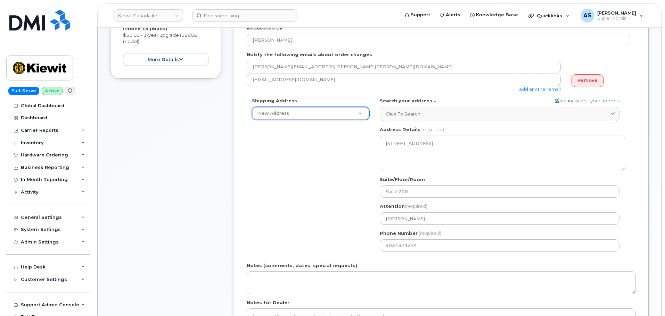
scroll to position [298, 0]
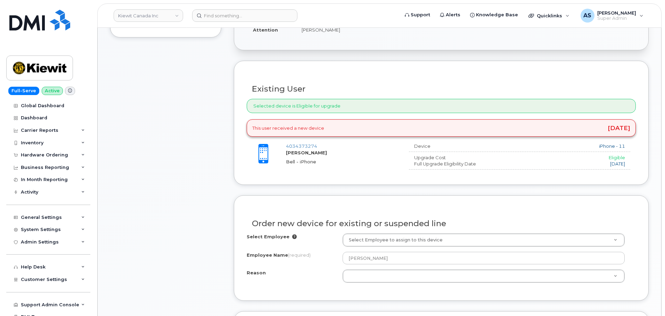
scroll to position [243, 0]
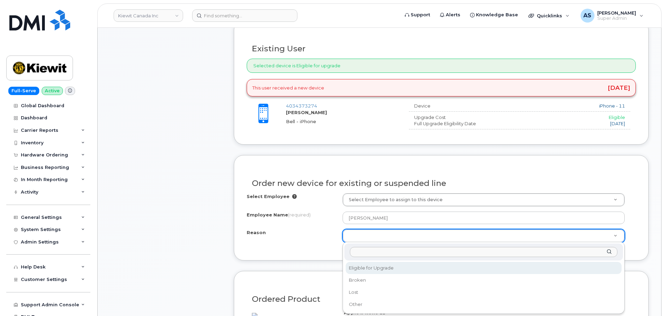
select select "eligible_for_upgrade"
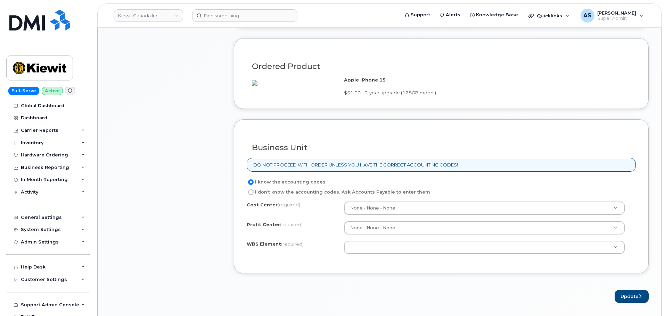
scroll to position [486, 0]
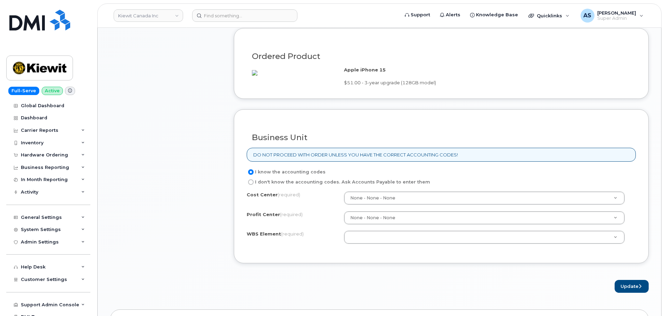
drag, startPoint x: 375, startPoint y: 234, endPoint x: 375, endPoint y: 231, distance: 3.5
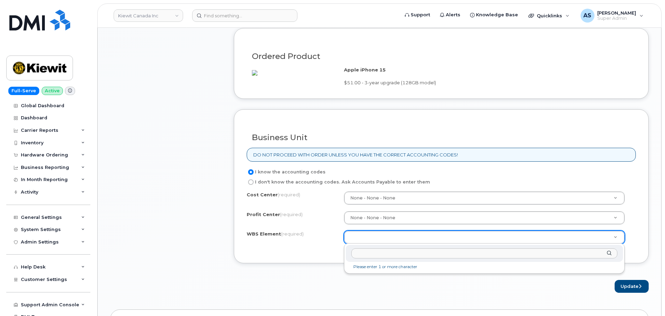
click at [392, 249] on input "text" at bounding box center [484, 254] width 266 height 10
paste input "110235.1830"
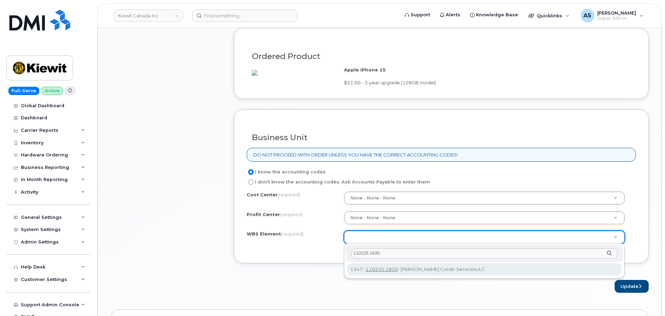
type input "110235.1830"
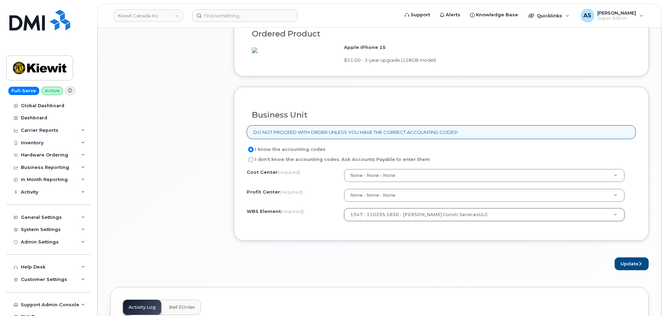
scroll to position [521, 0]
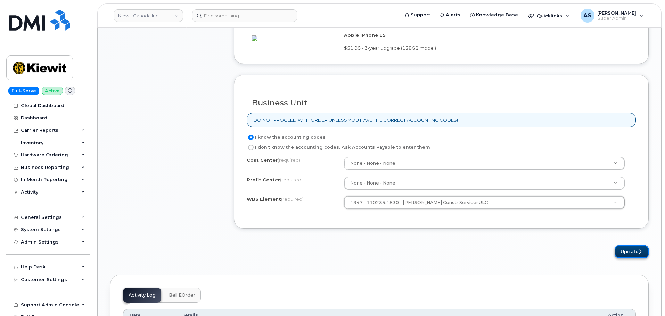
click at [635, 251] on button "Update" at bounding box center [631, 252] width 34 height 13
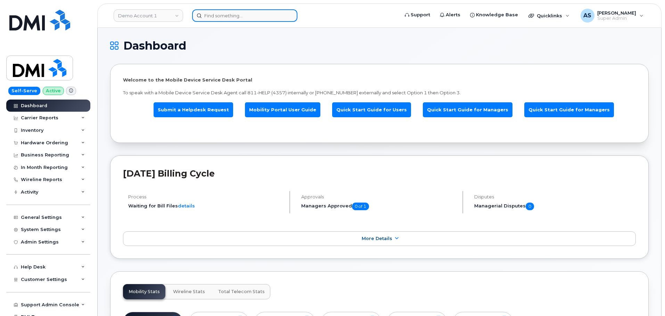
click at [235, 14] on input at bounding box center [244, 15] width 105 height 13
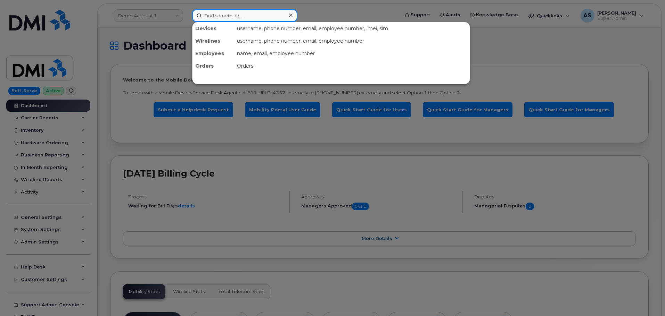
paste input "[PERSON_NAME]"
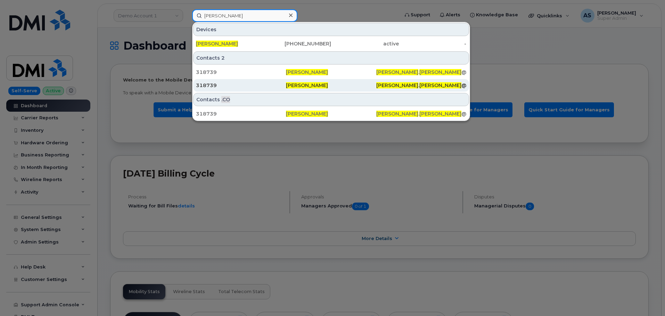
type input "[PERSON_NAME]"
click at [248, 87] on div "318739" at bounding box center [241, 85] width 90 height 7
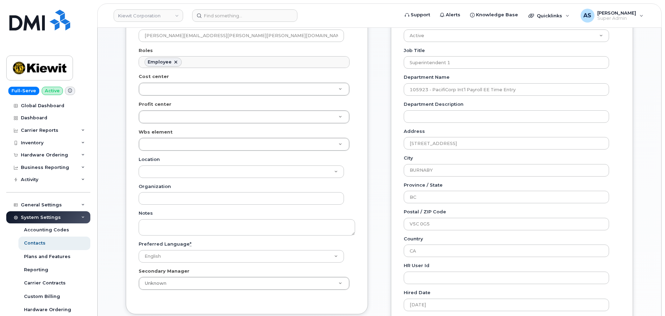
scroll to position [208, 0]
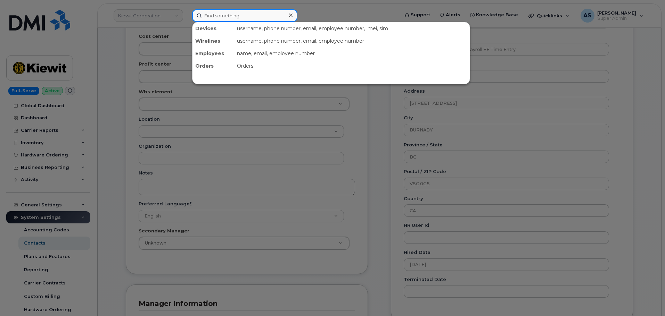
click at [224, 14] on input at bounding box center [244, 15] width 105 height 13
paste input "[PERSON_NAME]"
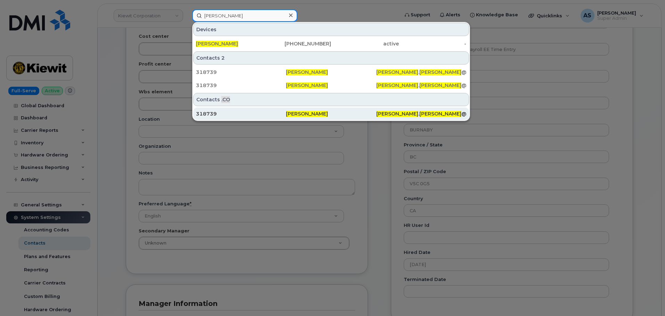
type input "Dylan Jorgenson"
click at [255, 110] on div "318739" at bounding box center [241, 114] width 90 height 13
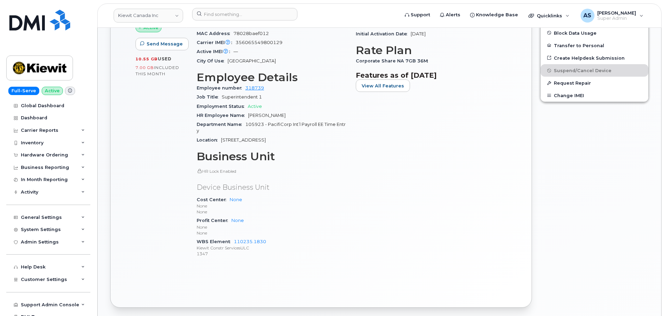
scroll to position [288, 0]
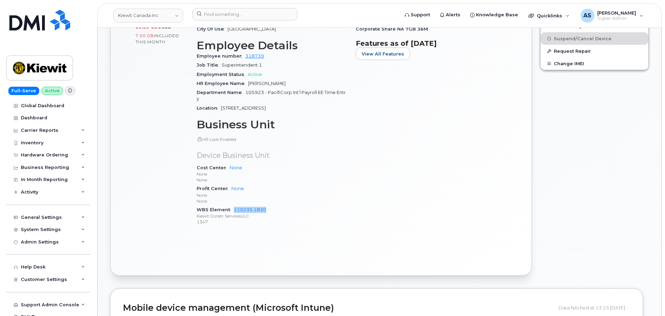
drag, startPoint x: 233, startPoint y: 202, endPoint x: 265, endPoint y: 206, distance: 32.2
click at [265, 206] on div "WBS Element 110235.1830 [PERSON_NAME] Constr ServicesULC 1347" at bounding box center [272, 216] width 151 height 21
copy link "110235.1830"
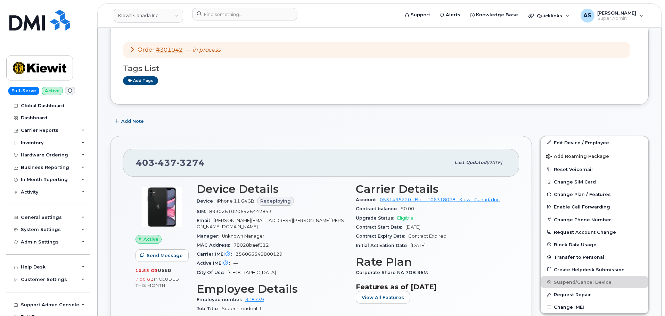
scroll to position [0, 0]
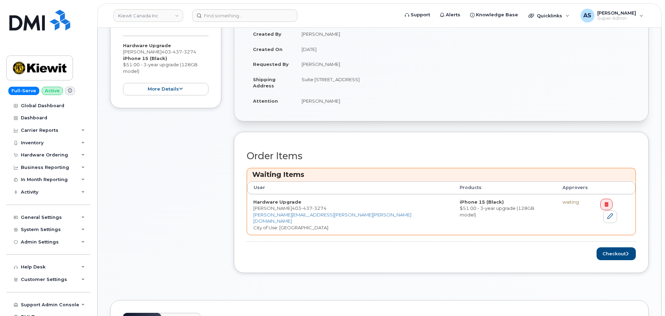
scroll to position [174, 0]
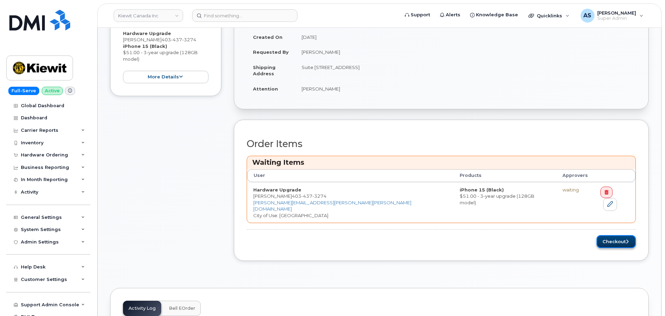
click at [628, 240] on icon "submit" at bounding box center [627, 242] width 3 height 5
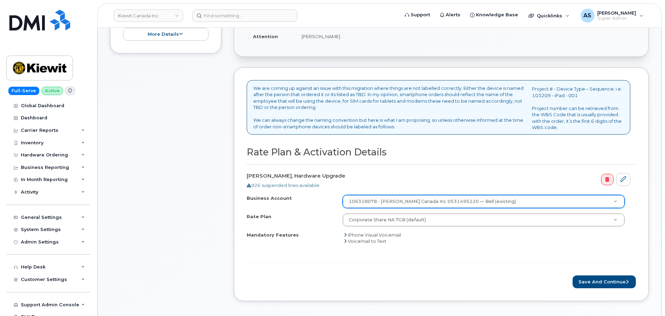
scroll to position [208, 0]
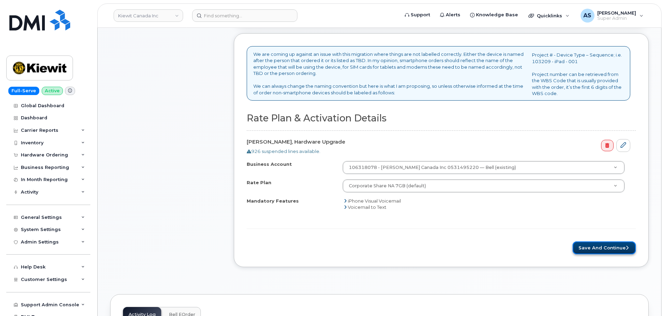
click at [597, 248] on button "Save and Continue" at bounding box center [603, 248] width 63 height 13
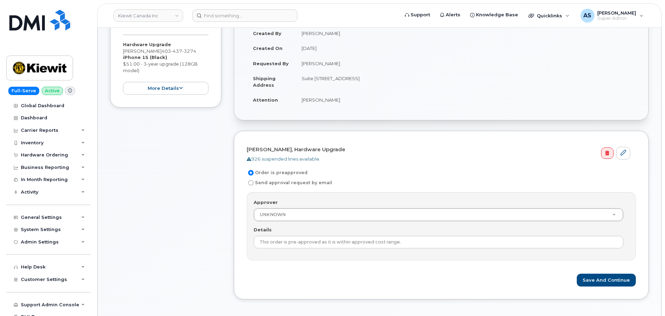
scroll to position [139, 0]
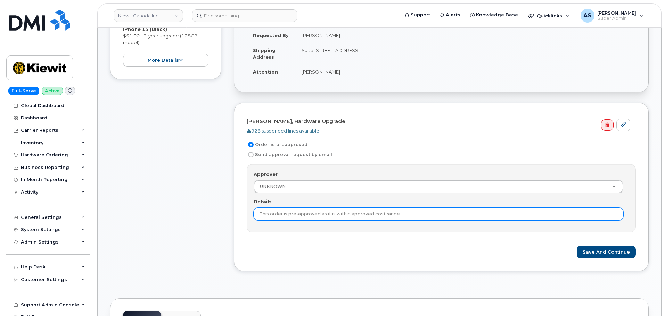
click at [320, 216] on input "This order is pre-approved as it is within approved cost range." at bounding box center [439, 214] width 370 height 13
click at [319, 215] on input "This order is pre-approved as it is within approved cost range." at bounding box center [439, 214] width 370 height 13
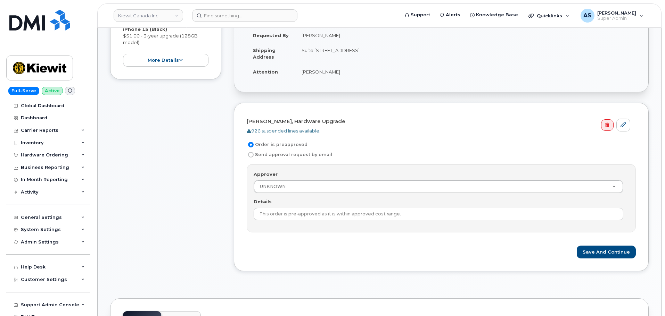
click at [347, 237] on form "[PERSON_NAME], Hardware Upgrade 926 suspended lines available. Order is preappr…" at bounding box center [441, 187] width 389 height 143
drag, startPoint x: 618, startPoint y: 253, endPoint x: 605, endPoint y: 247, distance: 13.5
click at [618, 252] on button "Save and Continue" at bounding box center [606, 252] width 59 height 13
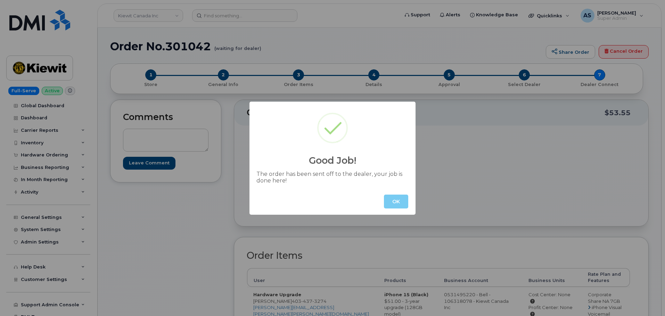
click at [399, 198] on button "OK" at bounding box center [396, 202] width 24 height 14
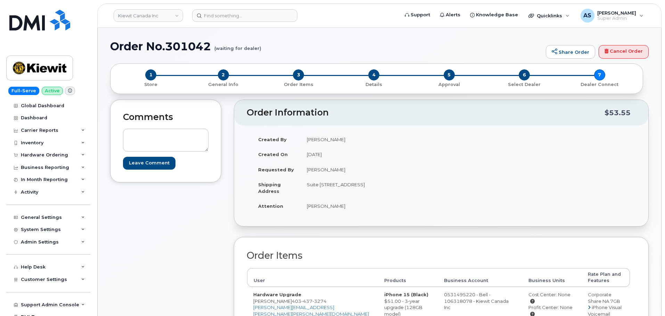
click at [198, 241] on div "Comments Leave Comment" at bounding box center [165, 258] width 111 height 317
click at [218, 214] on div "Comments Leave Comment" at bounding box center [165, 258] width 111 height 317
drag, startPoint x: 37, startPoint y: 17, endPoint x: 66, endPoint y: 0, distance: 33.6
click at [37, 17] on img at bounding box center [39, 20] width 61 height 21
